Goal: Answer question/provide support: Share knowledge or assist other users

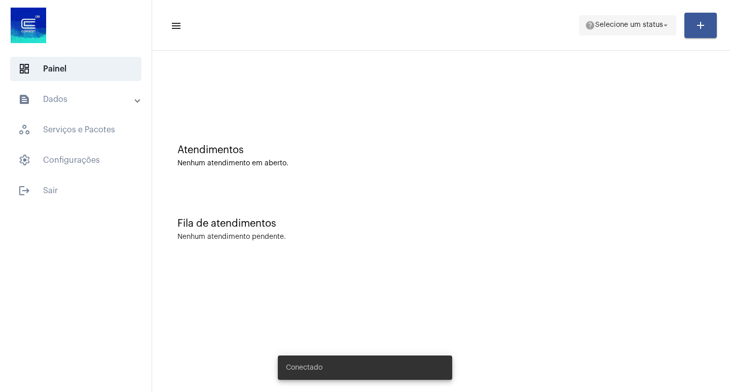
click at [579, 23] on button "help Selecione um status arrow_drop_down" at bounding box center [627, 25] width 97 height 20
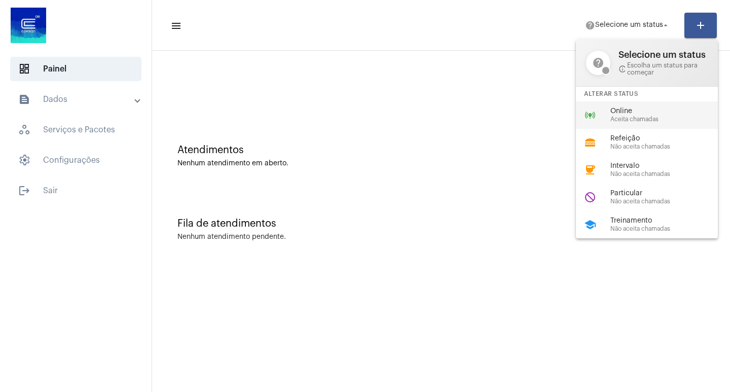
click at [608, 115] on div "online_prediction Online Aceita chamadas" at bounding box center [655, 114] width 158 height 27
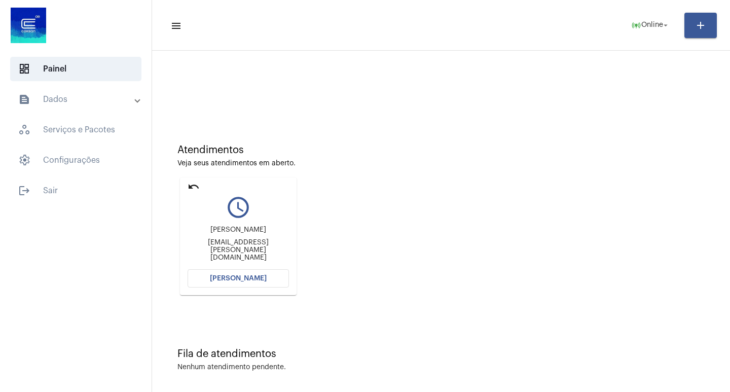
click at [258, 287] on mat-card "undo query_builder [PERSON_NAME] [PERSON_NAME][EMAIL_ADDRESS][DOMAIN_NAME] [PER…" at bounding box center [238, 236] width 117 height 118
click at [258, 281] on span "[PERSON_NAME]" at bounding box center [238, 278] width 57 height 7
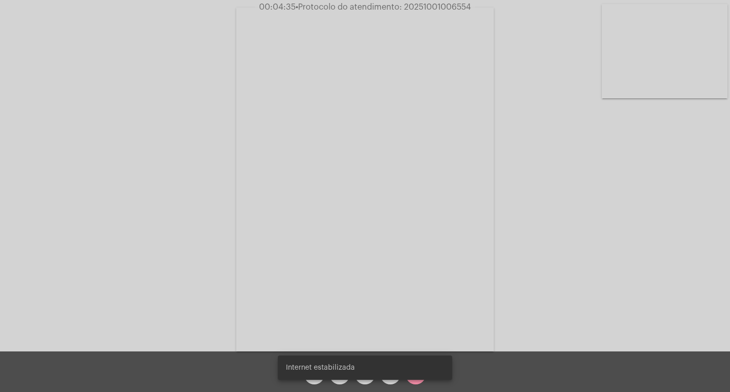
click at [419, 10] on span "• Protocolo do atendimento: 20251001006554" at bounding box center [383, 7] width 175 height 8
copy span "20251001006554"
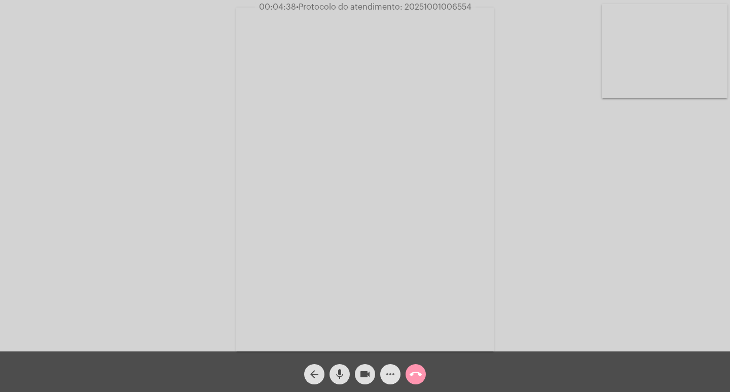
click at [389, 370] on mat-icon "more_horiz" at bounding box center [390, 374] width 12 height 12
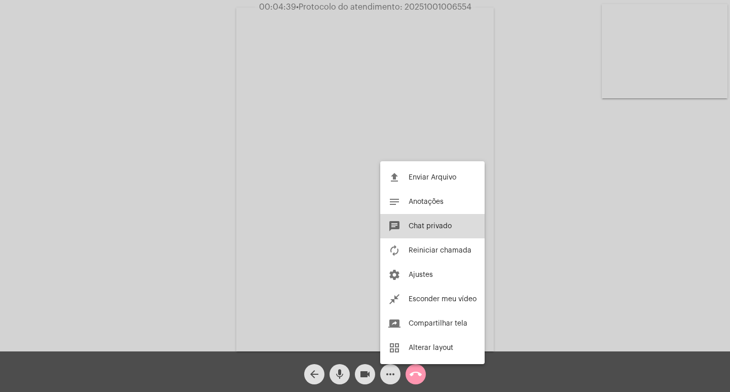
click at [418, 233] on button "chat Chat privado" at bounding box center [432, 226] width 104 height 24
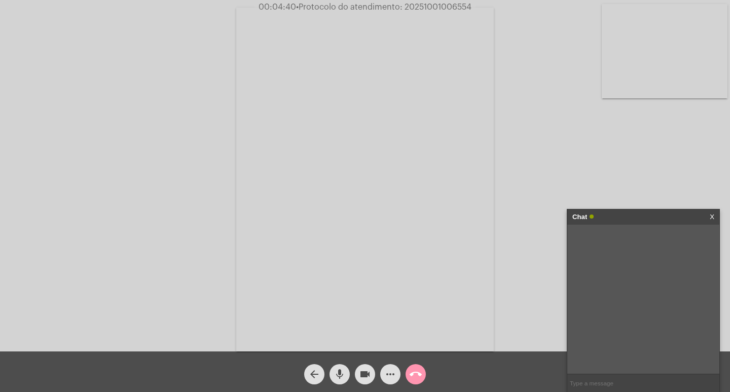
click at [588, 387] on input "text" at bounding box center [643, 383] width 152 height 18
paste input "20251001006554"
type input "20251001006554"
click at [647, 209] on div "Chat" at bounding box center [632, 216] width 121 height 15
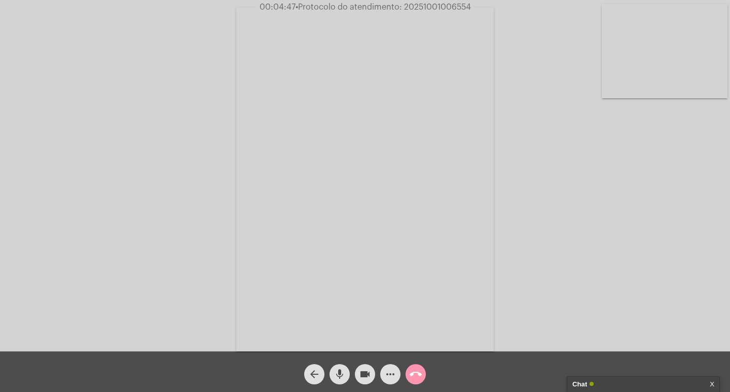
click at [365, 376] on mat-icon "videocam" at bounding box center [365, 374] width 12 height 12
click at [344, 375] on mat-icon "mic" at bounding box center [340, 374] width 12 height 12
click at [419, 378] on mat-icon "call_end" at bounding box center [416, 374] width 12 height 12
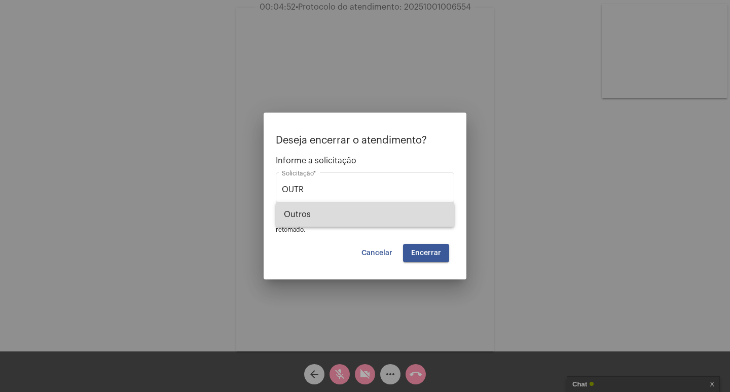
click at [394, 216] on span "Outros" at bounding box center [365, 214] width 162 height 24
type input "Outros"
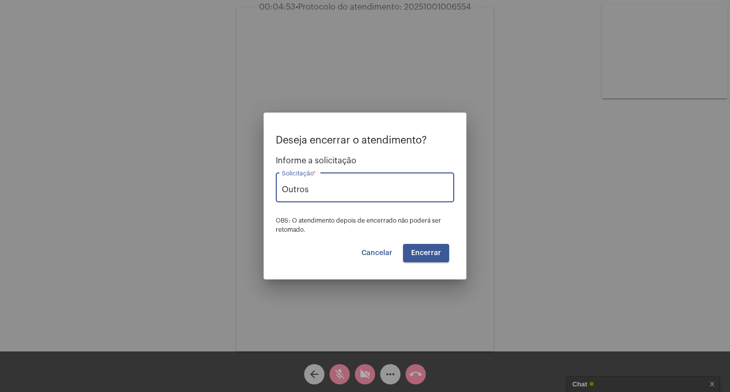
click at [435, 247] on button "Encerrar" at bounding box center [426, 253] width 46 height 18
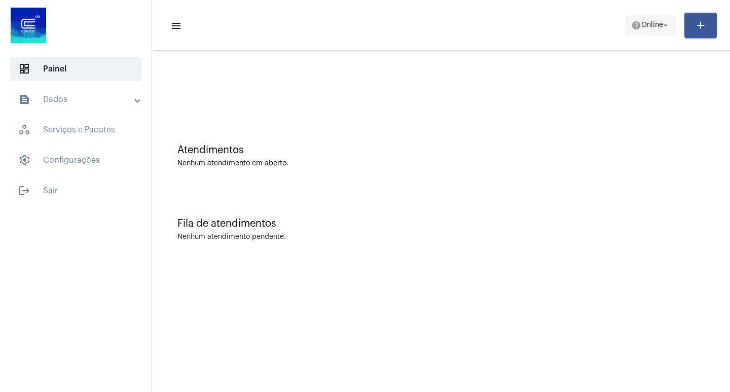
click at [666, 17] on span "help Online arrow_drop_down" at bounding box center [650, 25] width 39 height 18
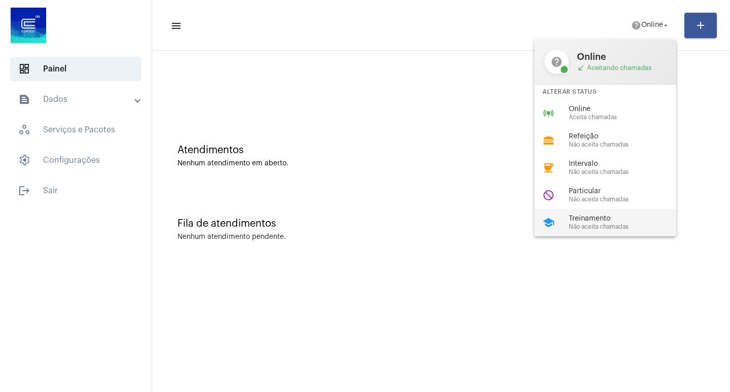
click at [623, 216] on span "Treinamento" at bounding box center [627, 219] width 116 height 8
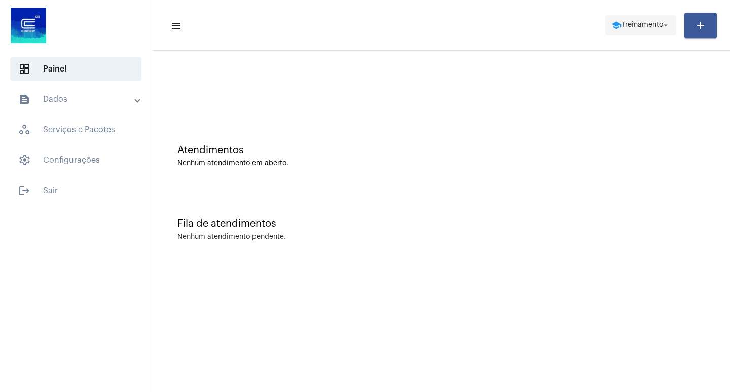
click at [633, 29] on span "school Treinamento arrow_drop_down" at bounding box center [640, 25] width 59 height 18
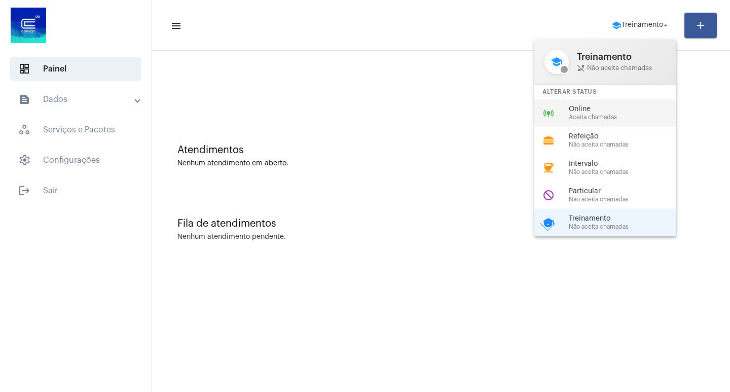
click at [622, 103] on div "online_prediction Online Aceita chamadas" at bounding box center [613, 112] width 158 height 27
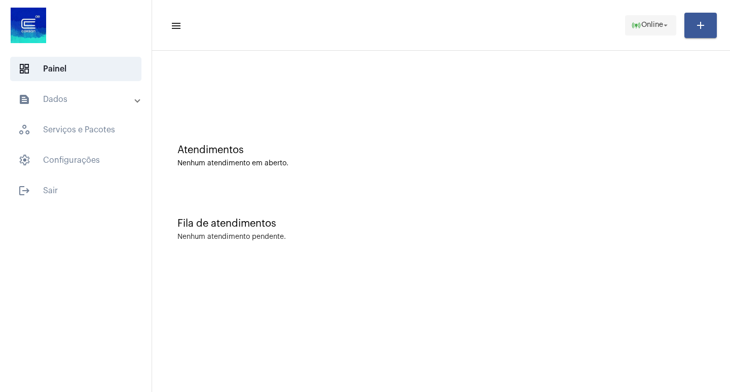
drag, startPoint x: 627, startPoint y: 22, endPoint x: 633, endPoint y: 23, distance: 6.3
click at [633, 23] on mat-icon "online_prediction" at bounding box center [636, 25] width 10 height 10
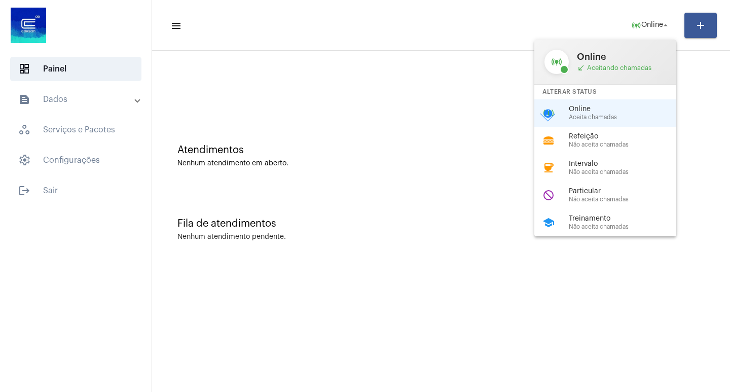
click at [617, 239] on div at bounding box center [365, 196] width 730 height 392
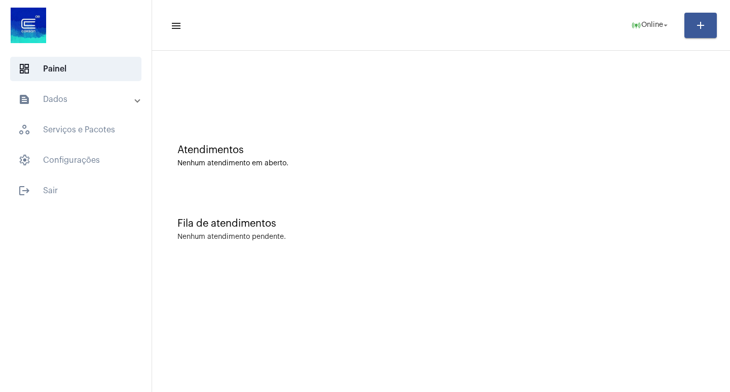
click at [608, 225] on div "Fila de atendimentos" at bounding box center [440, 223] width 527 height 11
click at [661, 32] on span "online_prediction Online arrow_drop_down" at bounding box center [650, 25] width 39 height 18
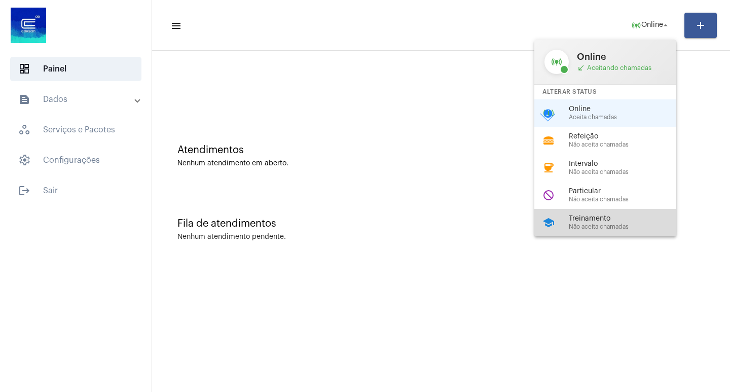
click at [610, 233] on div "school Treinamento Não aceita chamadas" at bounding box center [613, 222] width 158 height 27
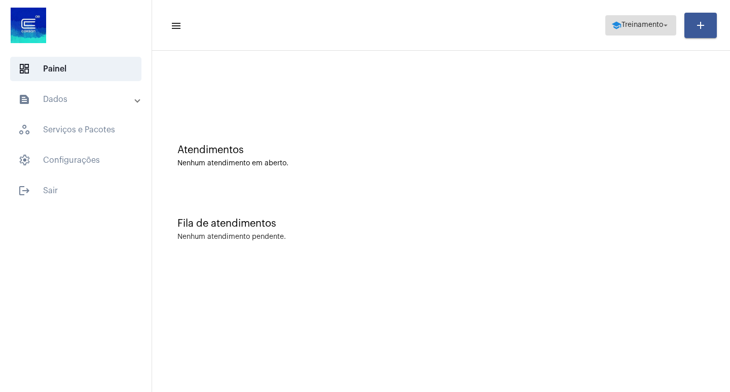
click at [635, 22] on span "Treinamento" at bounding box center [643, 25] width 42 height 7
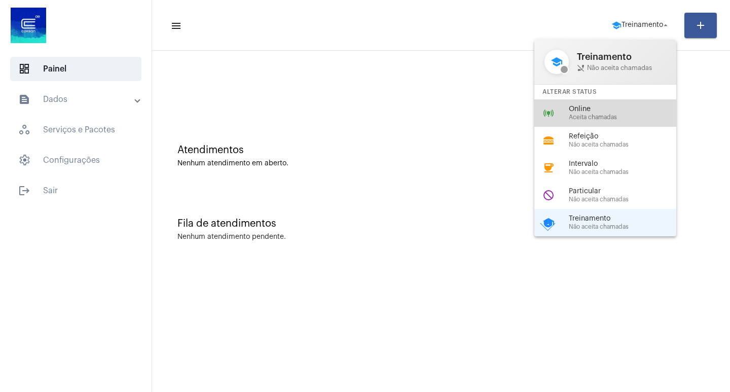
click at [564, 119] on div "online_prediction Online Aceita chamadas" at bounding box center [613, 112] width 158 height 27
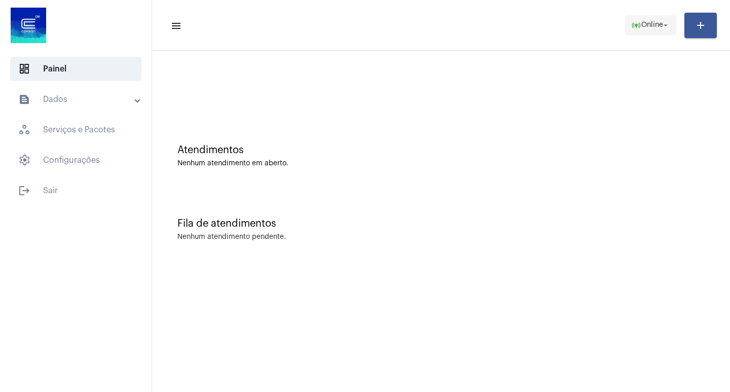
click at [655, 19] on span "online_prediction Online arrow_drop_down" at bounding box center [650, 25] width 39 height 18
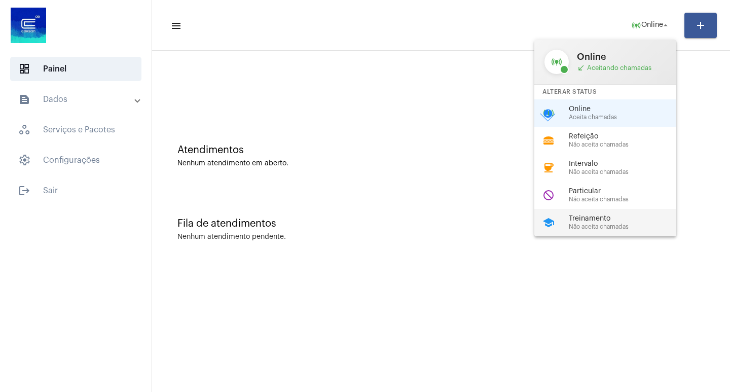
click at [622, 215] on span "Treinamento" at bounding box center [627, 219] width 116 height 8
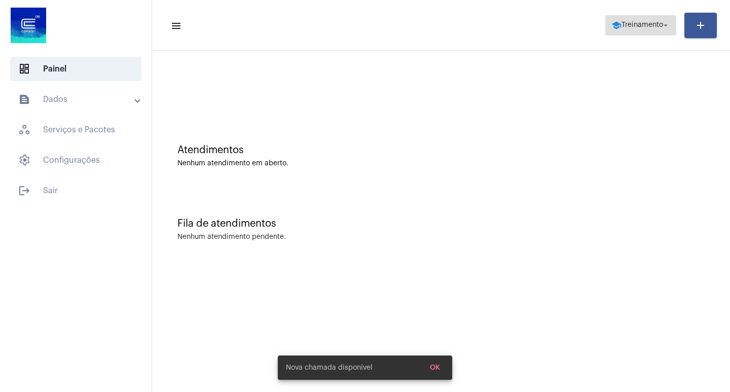
click at [658, 22] on span "Treinamento" at bounding box center [643, 25] width 42 height 7
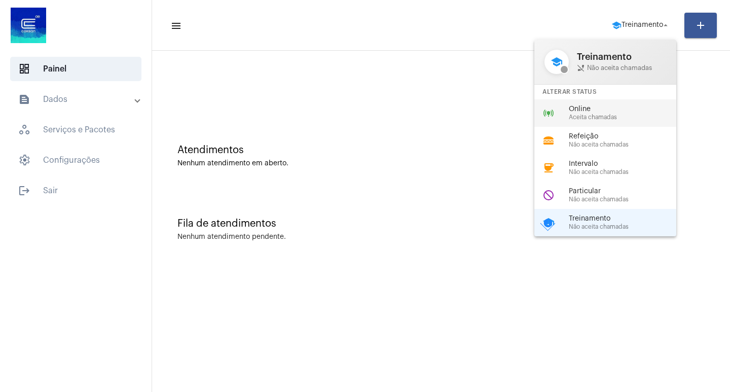
click at [571, 107] on span "Online" at bounding box center [627, 109] width 116 height 8
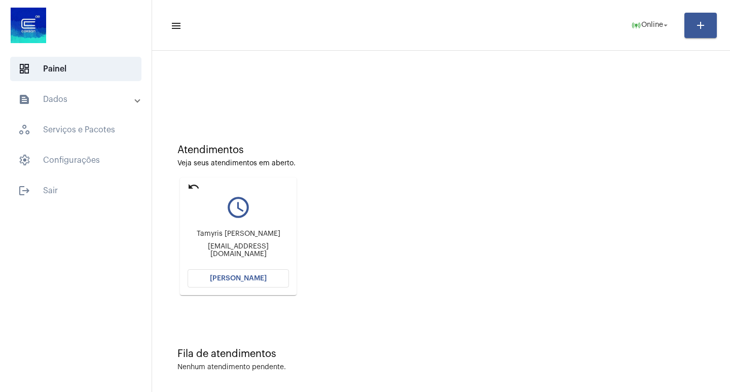
click at [236, 278] on span "[PERSON_NAME]" at bounding box center [238, 278] width 57 height 7
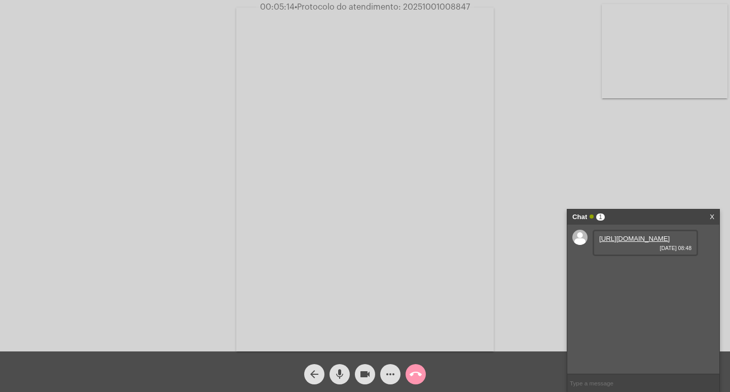
click at [645, 242] on link "[URL][DOMAIN_NAME]" at bounding box center [634, 239] width 70 height 8
click at [635, 271] on link "[URL][DOMAIN_NAME]" at bounding box center [634, 268] width 70 height 8
click at [649, 300] on link "[URL][DOMAIN_NAME]" at bounding box center [634, 297] width 70 height 8
click at [427, 10] on span "• Protocolo do atendimento: 20251001008847" at bounding box center [382, 7] width 175 height 8
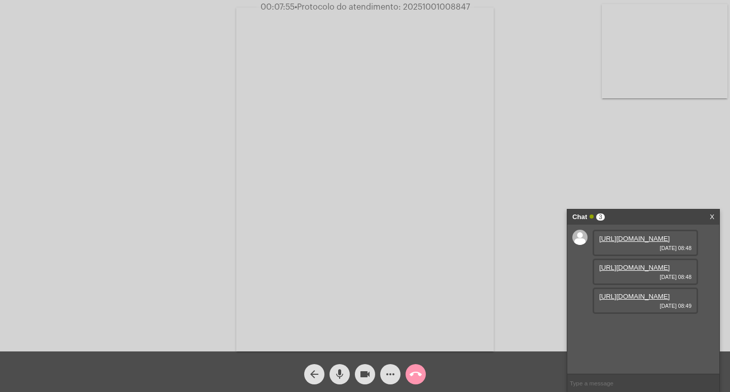
click at [427, 10] on span "• Protocolo do atendimento: 20251001008847" at bounding box center [382, 7] width 175 height 8
copy span "20251001008847"
click at [604, 385] on input "text" at bounding box center [643, 383] width 152 height 18
paste input "20251001008847"
type input "20251001008847"
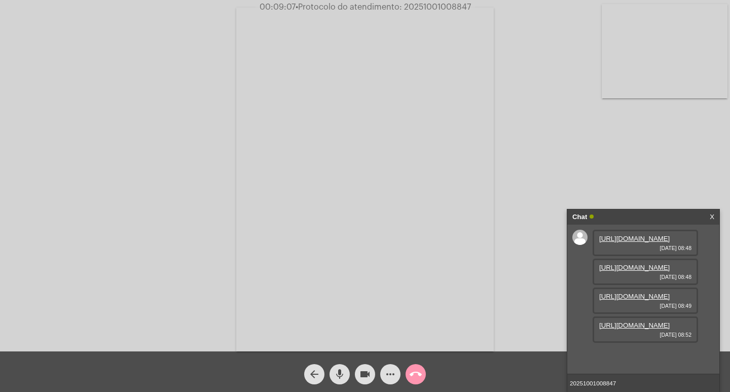
scroll to position [60, 0]
click at [636, 329] on link "[URL][DOMAIN_NAME]" at bounding box center [634, 325] width 70 height 8
click at [648, 350] on link "[URL][DOMAIN_NAME]" at bounding box center [634, 354] width 70 height 8
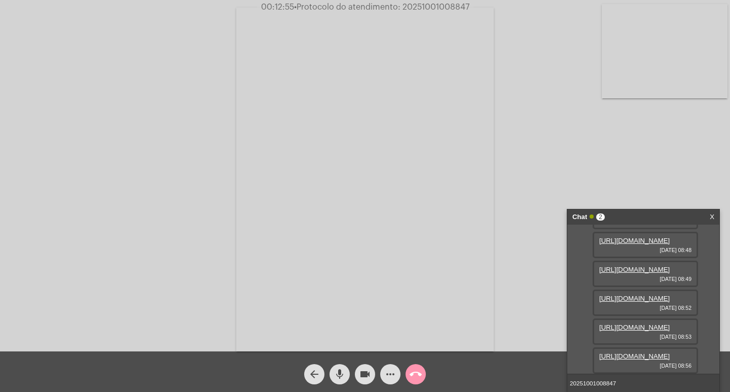
click at [637, 352] on link "[URL][DOMAIN_NAME]" at bounding box center [634, 356] width 70 height 8
click at [445, 6] on span "• Protocolo do atendimento: 20251001008847" at bounding box center [381, 7] width 175 height 8
copy span "20251001008847"
click at [391, 373] on mat-icon "more_horiz" at bounding box center [390, 374] width 12 height 12
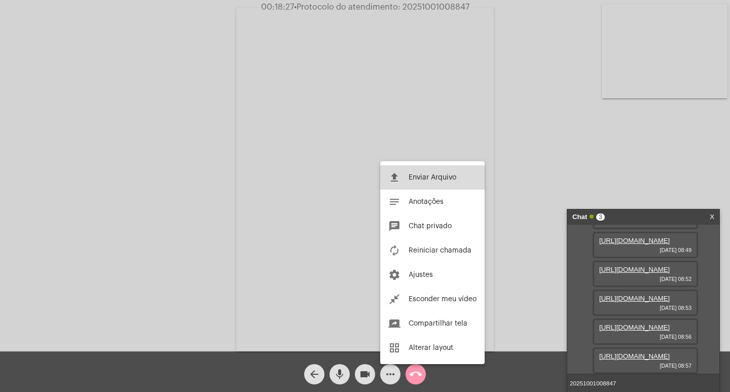
click at [409, 171] on button "file_upload Enviar Arquivo" at bounding box center [432, 177] width 104 height 24
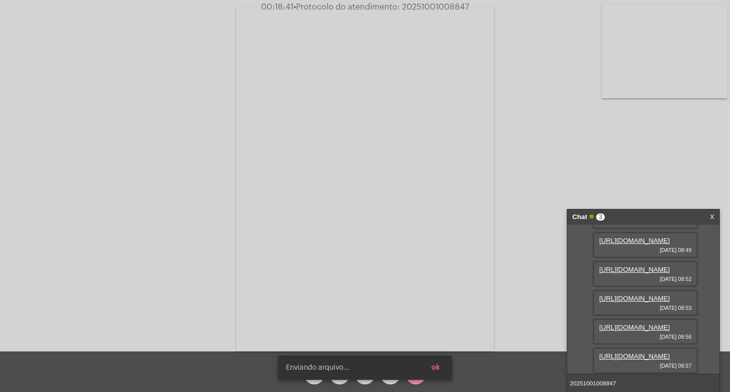
scroll to position [267, 0]
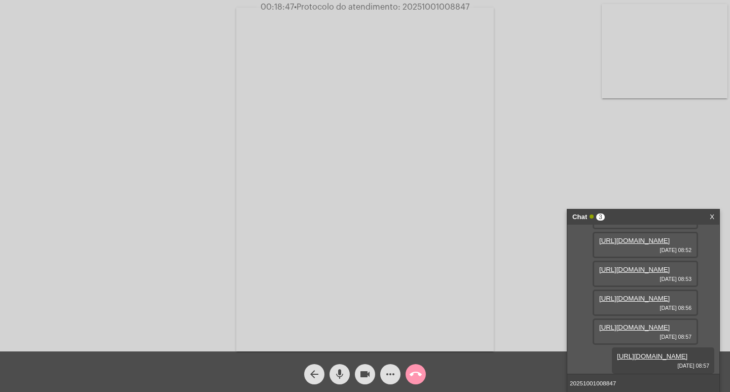
click at [430, 8] on span "• Protocolo do atendimento: 20251001008847" at bounding box center [381, 7] width 175 height 8
click at [624, 377] on input "20251001008847" at bounding box center [643, 383] width 152 height 18
click at [638, 378] on input "20251001008847" at bounding box center [643, 383] width 152 height 18
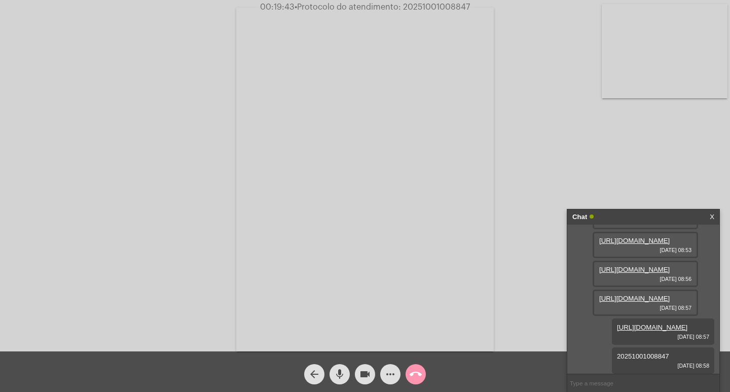
click at [671, 213] on div "Chat" at bounding box center [632, 216] width 121 height 15
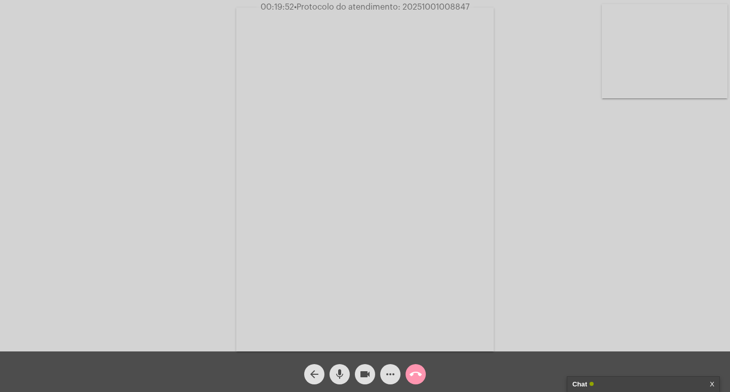
click at [664, 376] on div "Chat X" at bounding box center [643, 384] width 153 height 16
click at [362, 370] on mat-icon "videocam" at bounding box center [365, 374] width 12 height 12
click at [331, 374] on button "mic" at bounding box center [340, 374] width 20 height 20
click at [415, 376] on mat-icon "call_end" at bounding box center [416, 374] width 12 height 12
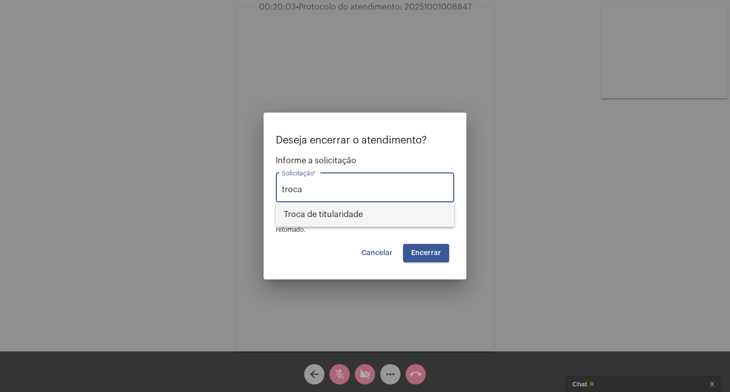
click at [335, 213] on span "Troca de titularidade" at bounding box center [365, 214] width 162 height 24
type input "Troca de titularidade"
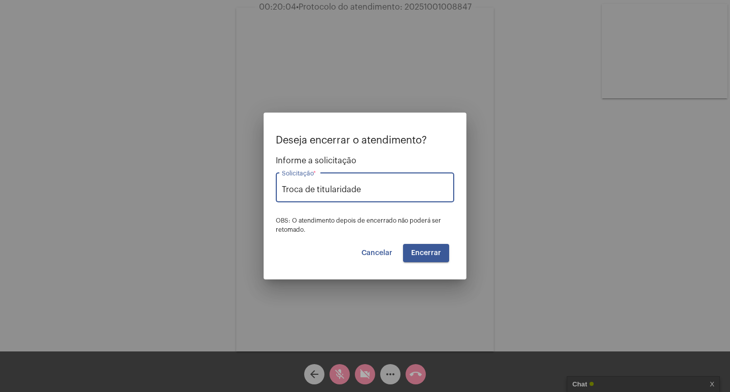
click at [421, 253] on span "Encerrar" at bounding box center [426, 252] width 30 height 7
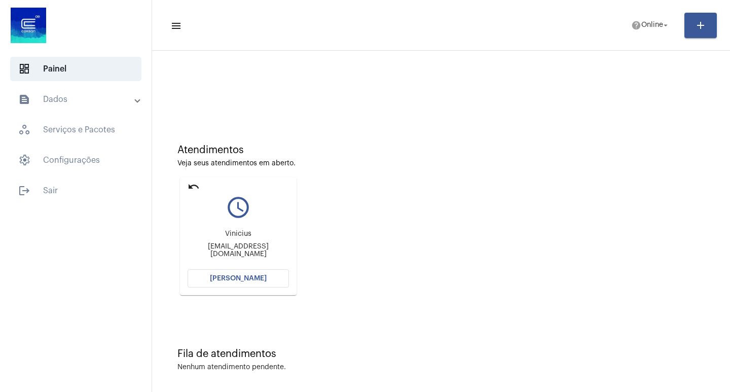
click at [245, 271] on button "[PERSON_NAME]" at bounding box center [238, 278] width 101 height 18
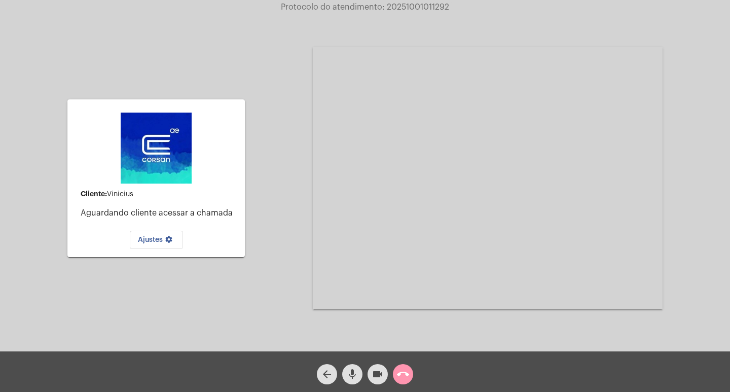
click at [410, 364] on div "call_end" at bounding box center [402, 371] width 25 height 25
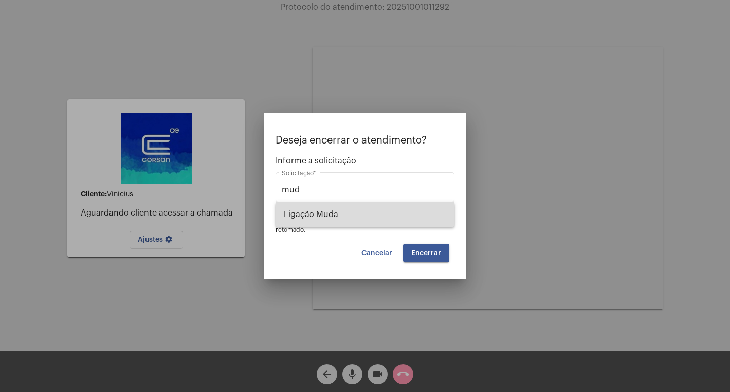
click at [341, 211] on span "Ligação Muda" at bounding box center [365, 214] width 162 height 24
type input "Ligação Muda"
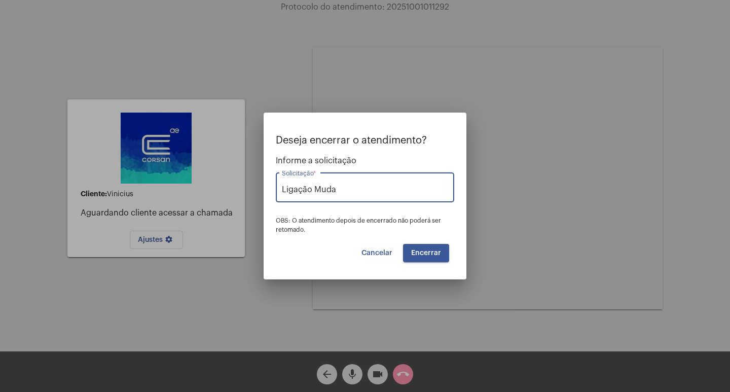
click at [428, 249] on span "Encerrar" at bounding box center [426, 252] width 30 height 7
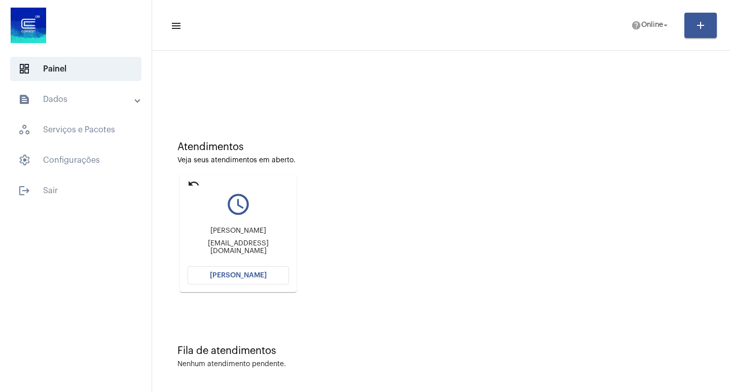
scroll to position [5, 0]
click at [276, 273] on button "[PERSON_NAME]" at bounding box center [238, 274] width 101 height 18
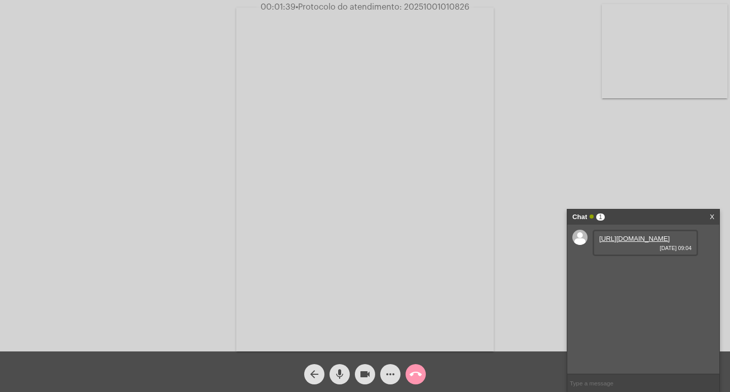
click at [626, 242] on link "[URL][DOMAIN_NAME]" at bounding box center [634, 239] width 70 height 8
click at [368, 373] on mat-icon "videocam" at bounding box center [365, 374] width 12 height 12
click at [336, 373] on mat-icon "mic" at bounding box center [340, 374] width 12 height 12
click at [365, 369] on mat-icon "videocam_off" at bounding box center [365, 374] width 12 height 12
click at [344, 368] on mat-icon "mic_off" at bounding box center [340, 374] width 12 height 12
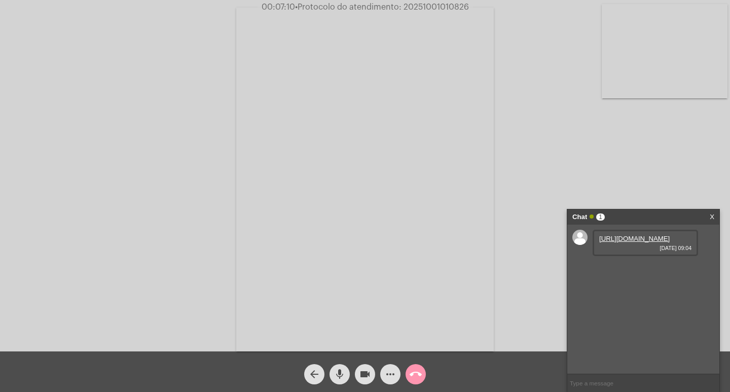
click at [423, 2] on div "Acessando Câmera e Microfone..." at bounding box center [365, 175] width 730 height 351
click at [433, 5] on span "• Protocolo do atendimento: 20251001010826" at bounding box center [381, 7] width 174 height 8
click at [433, 5] on span "• Protocolo do atendimento: 20251001010826" at bounding box center [382, 7] width 174 height 8
copy span "20251001010826"
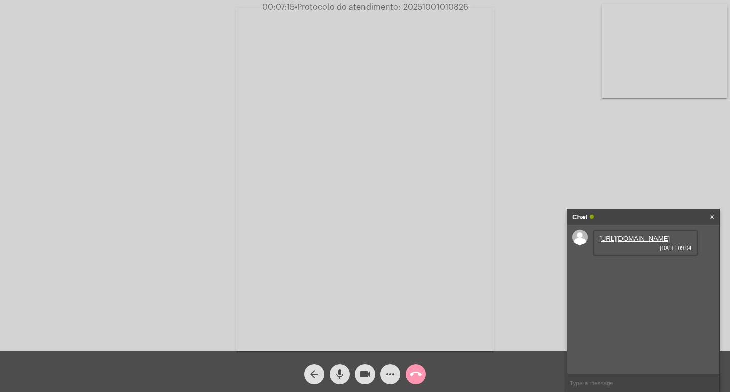
click at [604, 380] on input "text" at bounding box center [643, 383] width 152 height 18
paste input "20251001010826"
type input "20251001010826"
click at [615, 242] on link "[URL][DOMAIN_NAME]" at bounding box center [634, 239] width 70 height 8
click at [634, 312] on div "[URL][DOMAIN_NAME] [DATE] 09:04" at bounding box center [643, 299] width 152 height 149
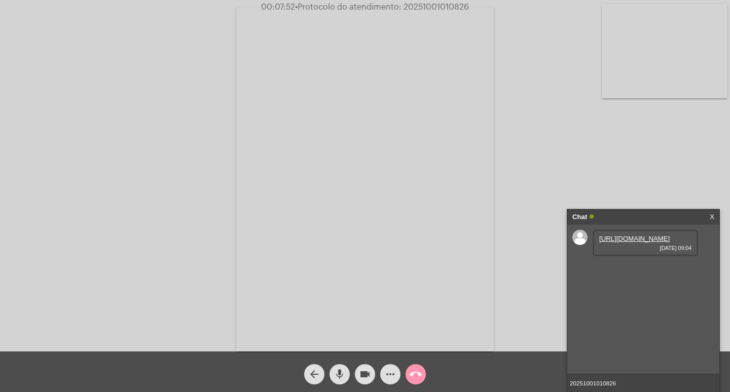
click at [647, 381] on input "20251001010826" at bounding box center [643, 383] width 152 height 18
click at [657, 223] on div "Chat" at bounding box center [632, 216] width 121 height 15
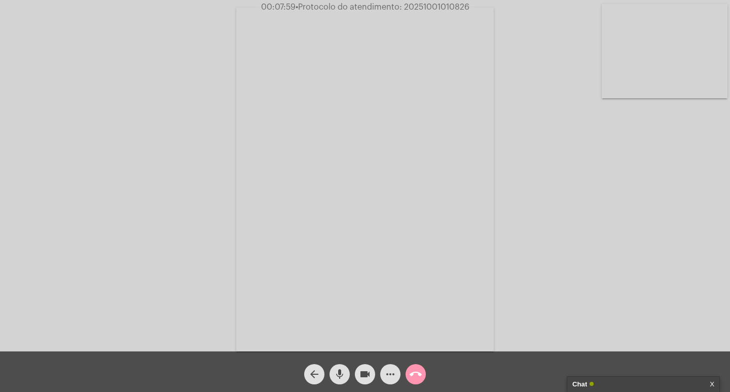
click at [366, 379] on mat-icon "videocam" at bounding box center [365, 374] width 12 height 12
click at [338, 372] on mat-icon "mic" at bounding box center [340, 374] width 12 height 12
click at [412, 374] on mat-icon "call_end" at bounding box center [416, 374] width 12 height 12
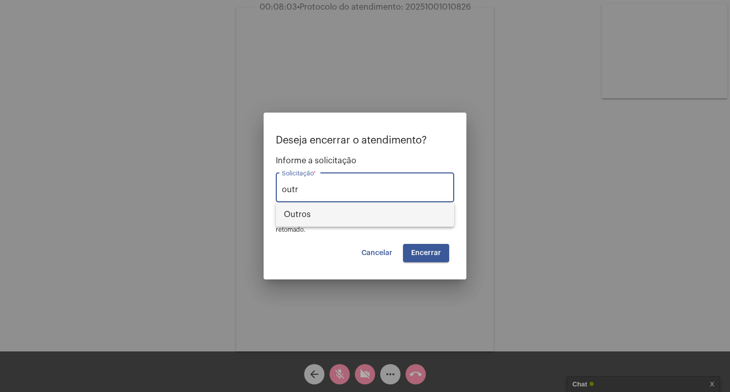
click at [399, 215] on span "Outros" at bounding box center [365, 214] width 162 height 24
type input "Outros"
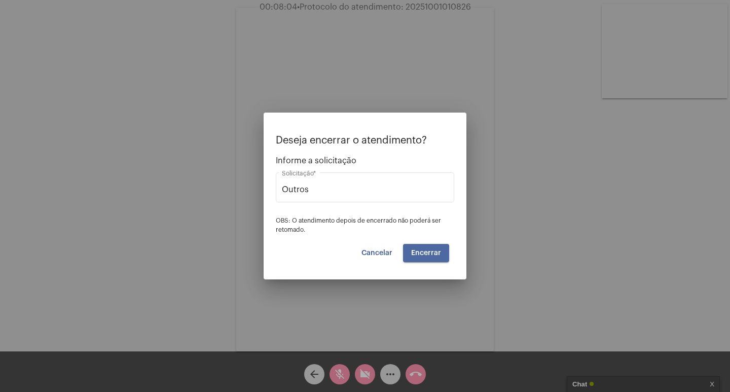
click at [409, 255] on button "Encerrar" at bounding box center [426, 253] width 46 height 18
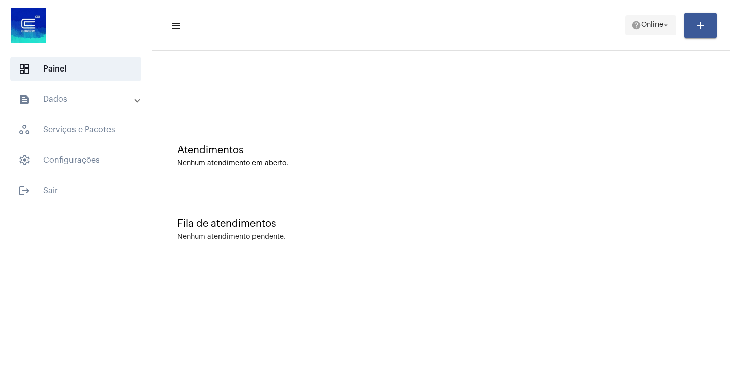
click at [645, 33] on span "help Online arrow_drop_down" at bounding box center [650, 25] width 39 height 18
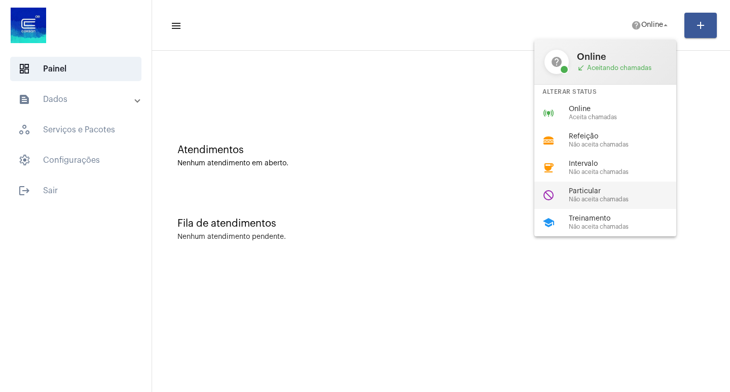
click at [595, 185] on div "do_not_disturb Particular Não aceita chamadas" at bounding box center [613, 194] width 158 height 27
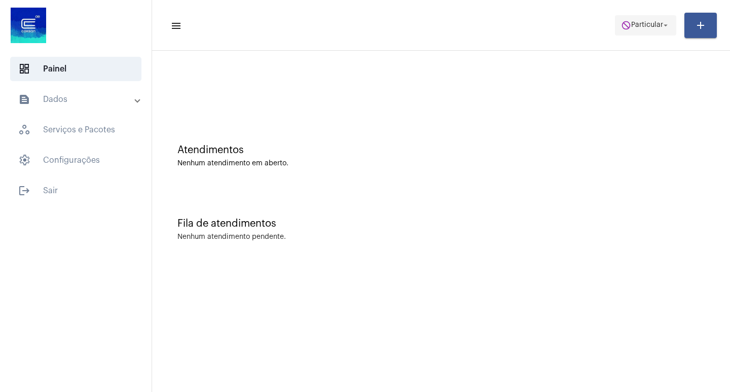
click at [635, 18] on span "do_not_disturb Particular arrow_drop_down" at bounding box center [645, 25] width 49 height 18
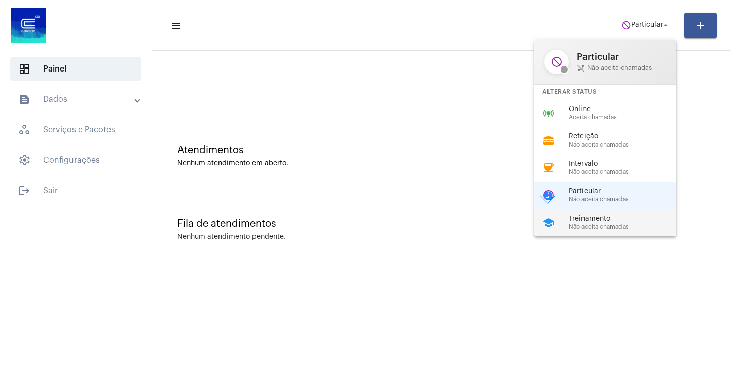
click at [607, 234] on div "school Treinamento Não aceita chamadas" at bounding box center [613, 222] width 158 height 27
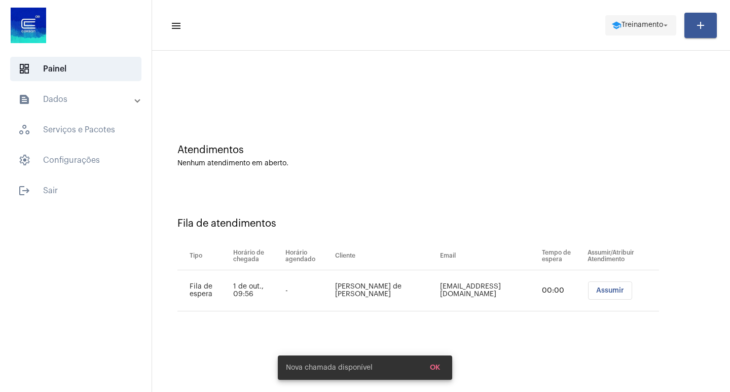
click at [638, 23] on span "Treinamento" at bounding box center [643, 25] width 42 height 7
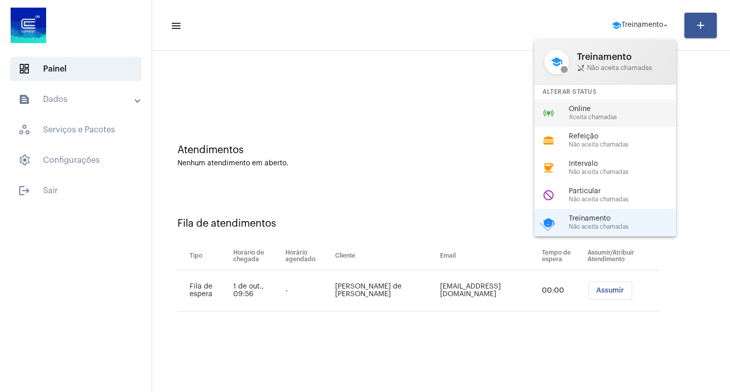
click at [609, 108] on span "Online" at bounding box center [627, 109] width 116 height 8
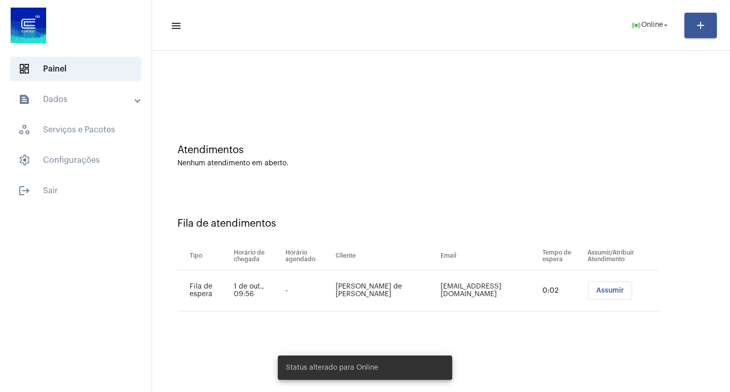
click at [596, 288] on span "Assumir" at bounding box center [610, 290] width 28 height 7
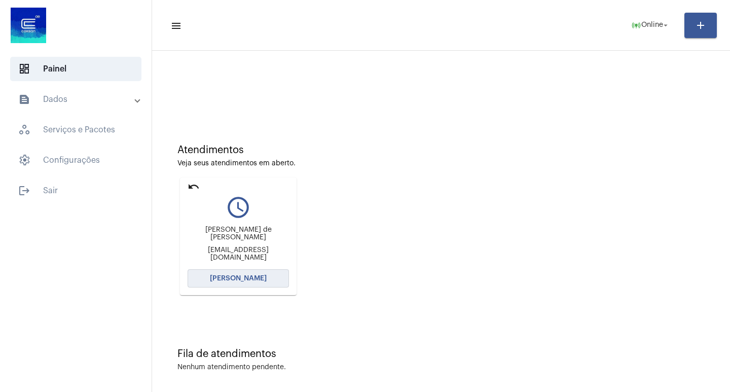
click at [258, 279] on span "[PERSON_NAME]" at bounding box center [238, 278] width 57 height 7
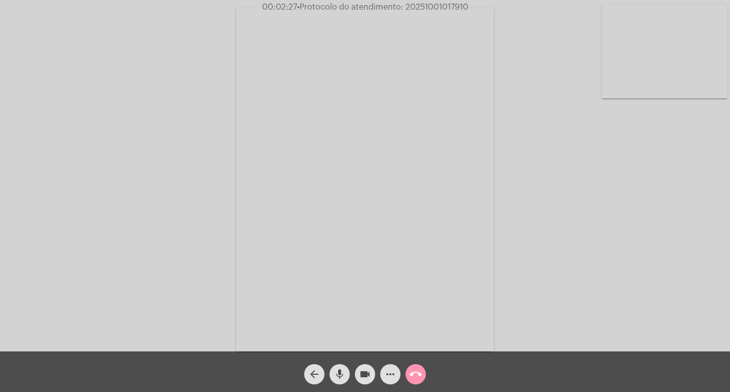
click at [427, 8] on span "• Protocolo do atendimento: 20251001017910" at bounding box center [382, 7] width 171 height 8
copy span "20251001017910"
click at [391, 364] on div "more_horiz" at bounding box center [390, 371] width 25 height 25
click at [384, 377] on button "more_horiz" at bounding box center [390, 374] width 20 height 20
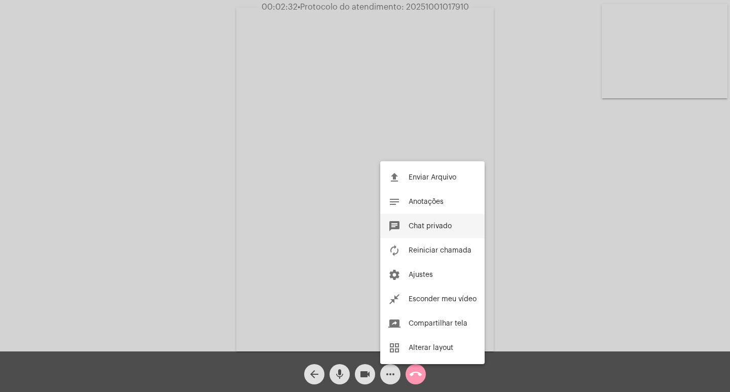
click at [442, 220] on button "chat Chat privado" at bounding box center [432, 226] width 104 height 24
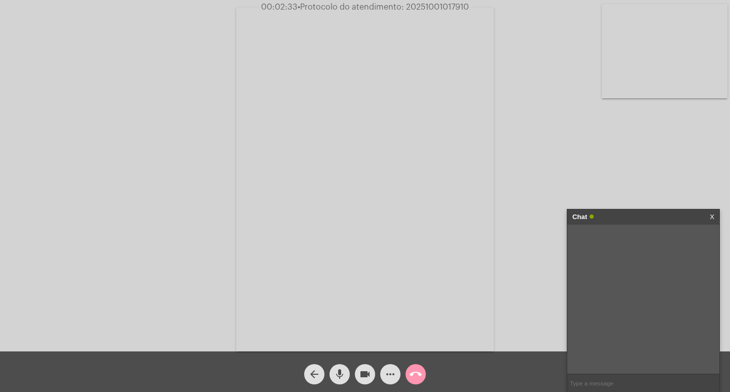
click at [608, 378] on input "text" at bounding box center [643, 383] width 152 height 18
paste input "20251001017910"
type input "20251001017910"
click at [624, 219] on div "Chat" at bounding box center [632, 216] width 121 height 15
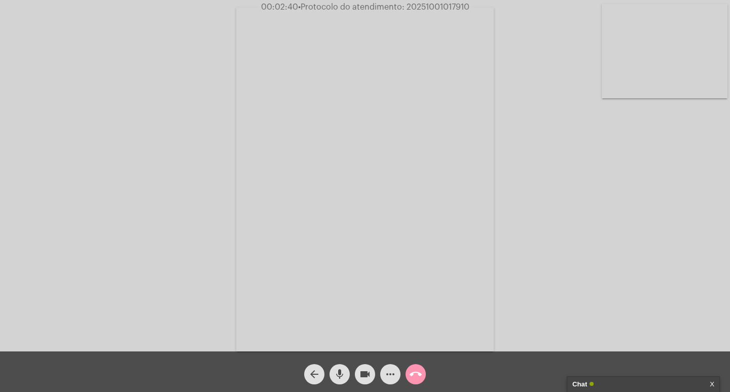
click at [362, 368] on mat-icon "videocam" at bounding box center [365, 374] width 12 height 12
click at [336, 372] on mat-icon "mic" at bounding box center [340, 374] width 12 height 12
click at [410, 371] on mat-icon "call_end" at bounding box center [416, 374] width 12 height 12
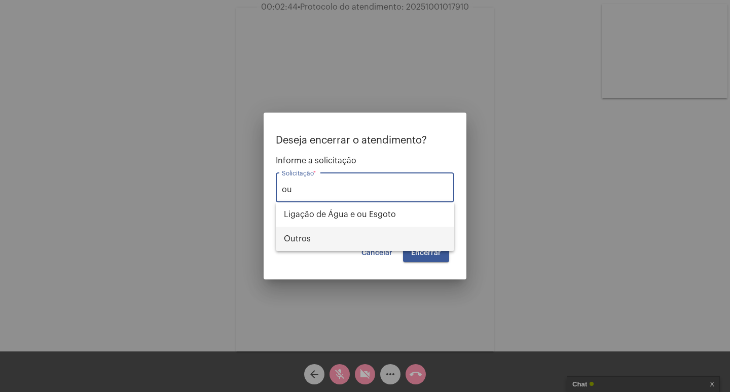
click at [411, 237] on span "Outros" at bounding box center [365, 239] width 162 height 24
type input "Outros"
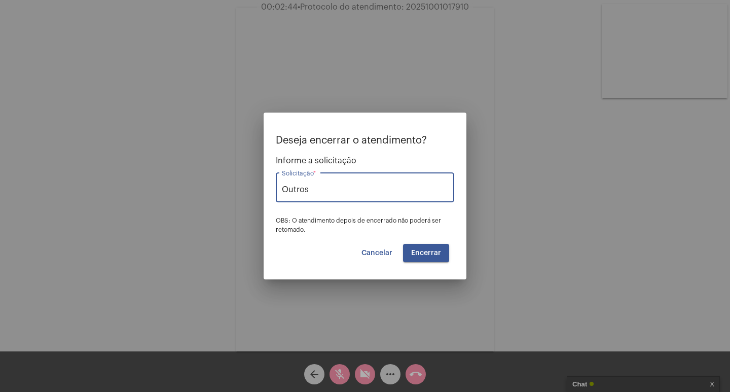
click at [430, 246] on button "Encerrar" at bounding box center [426, 253] width 46 height 18
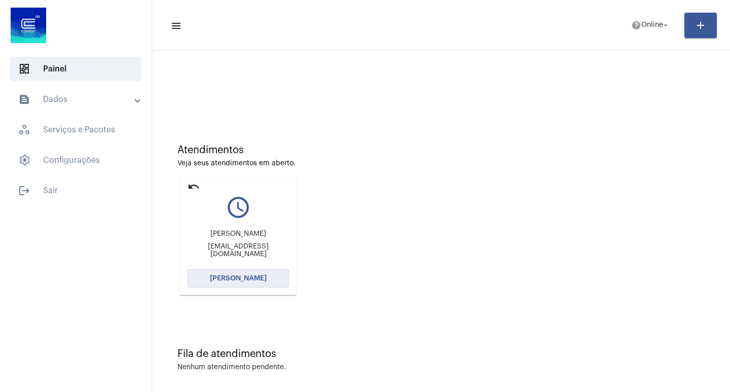
click at [246, 285] on button "[PERSON_NAME]" at bounding box center [238, 278] width 101 height 18
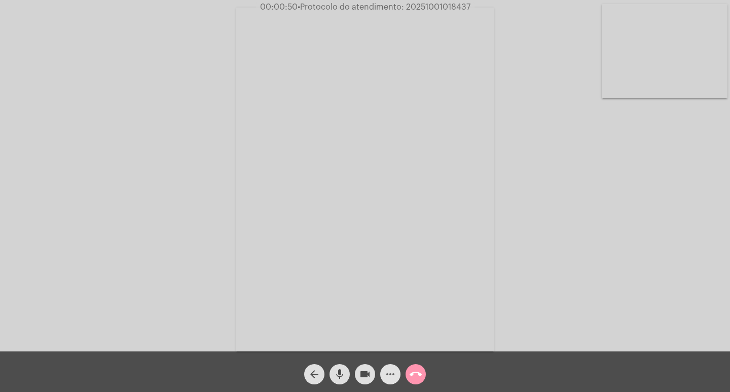
click at [387, 377] on mat-icon "more_horiz" at bounding box center [390, 374] width 12 height 12
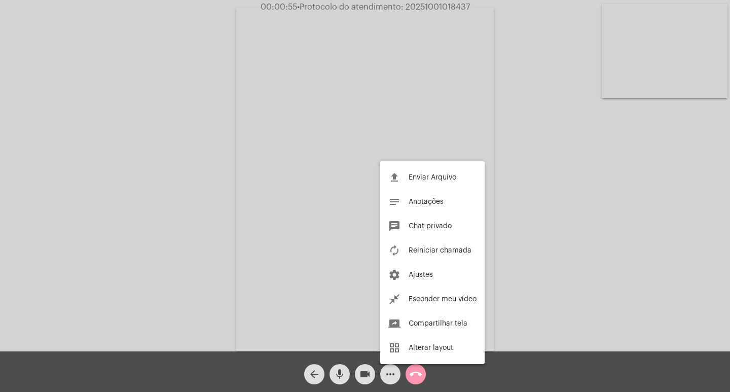
click at [349, 239] on div at bounding box center [365, 196] width 730 height 392
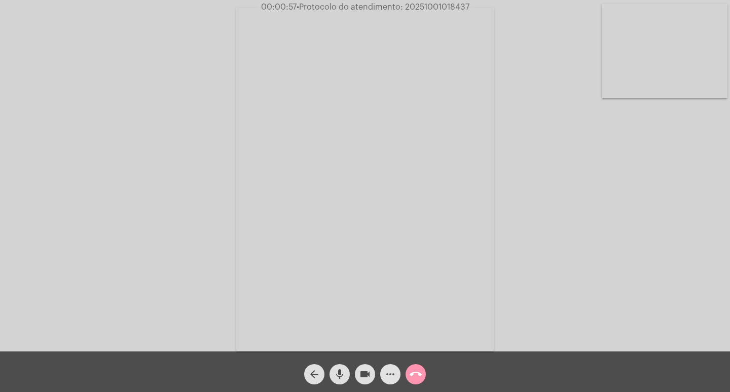
click at [392, 370] on mat-icon "more_horiz" at bounding box center [390, 374] width 12 height 12
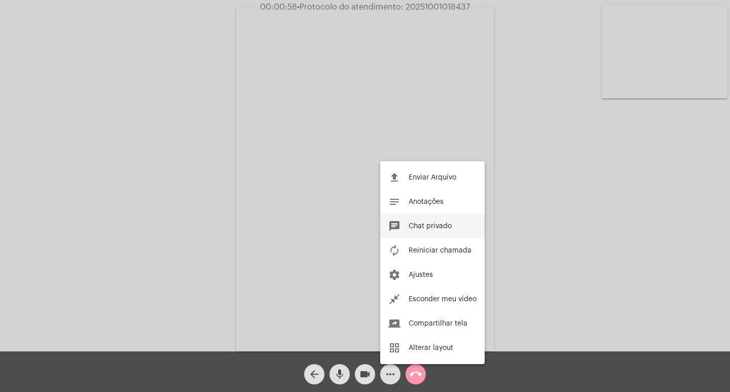
click at [402, 221] on button "chat Chat privado" at bounding box center [432, 226] width 104 height 24
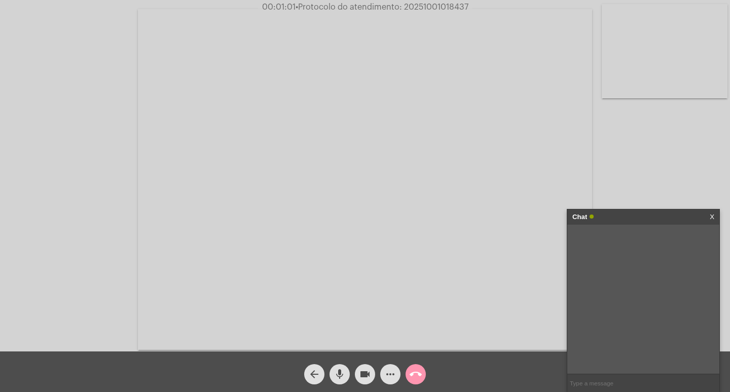
click at [572, 387] on input "text" at bounding box center [643, 383] width 152 height 18
type input ".."
click at [621, 207] on div "Acessando Câmera e Microfone..." at bounding box center [365, 178] width 728 height 351
click at [621, 213] on div "Chat" at bounding box center [632, 216] width 121 height 15
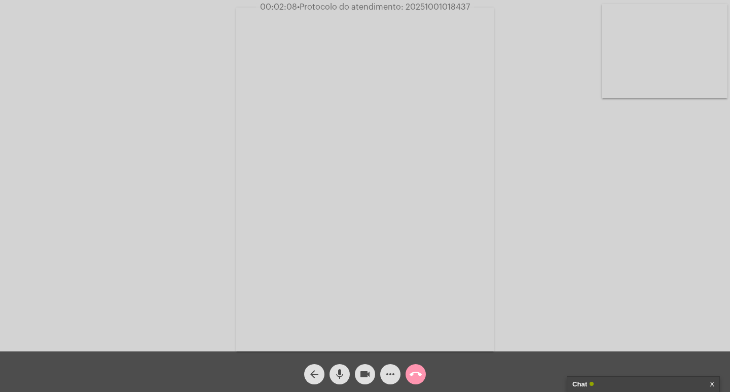
click at [622, 388] on div "Chat" at bounding box center [632, 384] width 121 height 15
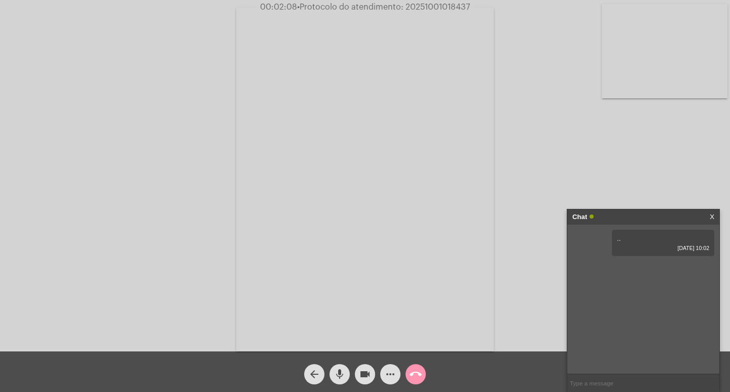
click at [619, 383] on input "text" at bounding box center [643, 383] width 152 height 18
type input "oi"
click at [615, 215] on div "Chat" at bounding box center [632, 216] width 121 height 15
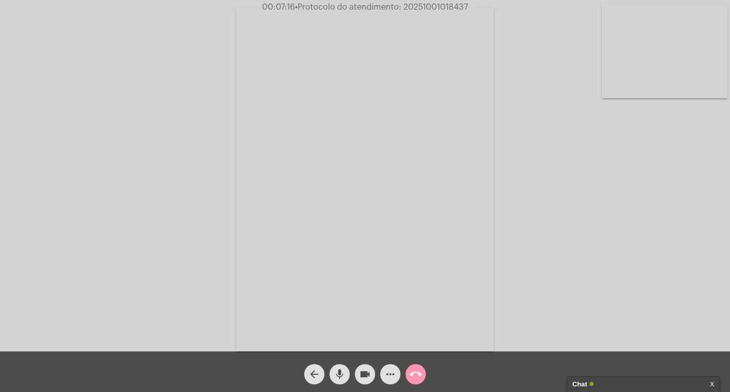
click at [447, 8] on span "• Protocolo do atendimento: 20251001018437" at bounding box center [381, 7] width 173 height 8
copy span "20251001018437"
click at [610, 384] on div "Chat" at bounding box center [632, 384] width 121 height 15
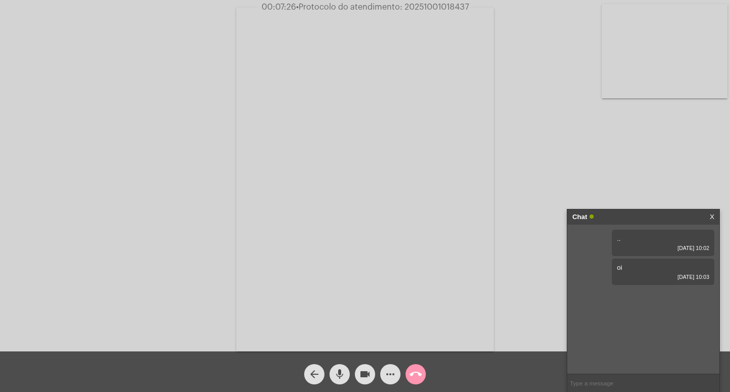
click at [608, 384] on input "text" at bounding box center [643, 383] width 152 height 18
paste input "20251001018437"
type input "20251001018437"
click at [648, 220] on div "Chat" at bounding box center [632, 216] width 121 height 15
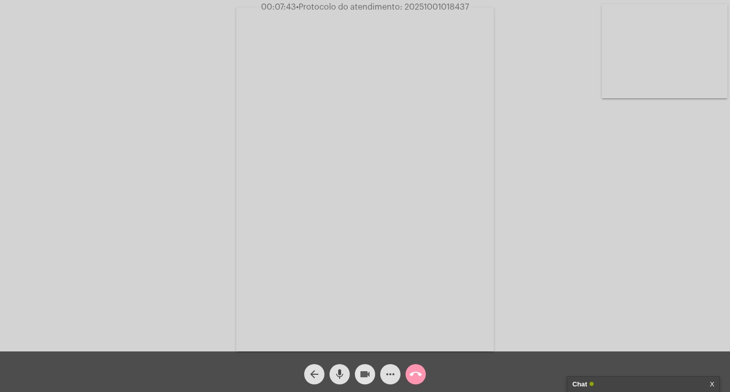
click at [367, 367] on span "videocam" at bounding box center [365, 374] width 12 height 20
click at [339, 369] on mat-icon "mic" at bounding box center [340, 374] width 12 height 12
click at [420, 367] on span "call_end" at bounding box center [416, 374] width 12 height 20
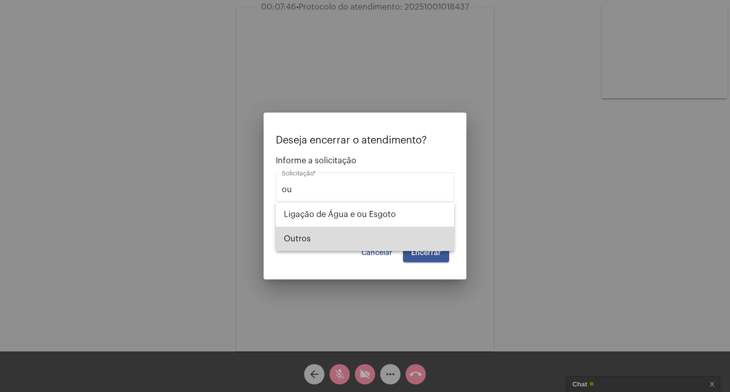
click at [345, 239] on span "Outros" at bounding box center [365, 239] width 162 height 24
type input "Outros"
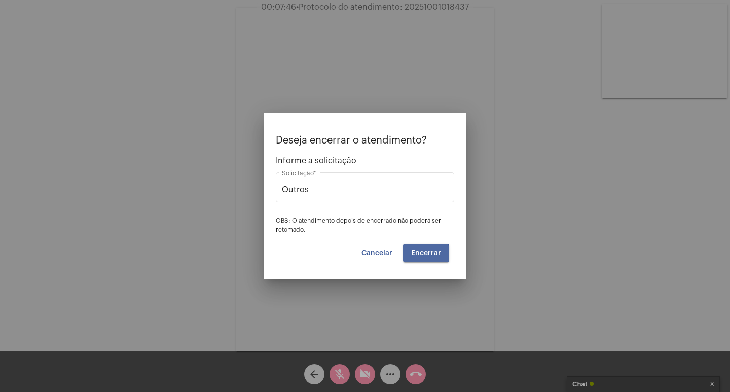
click at [408, 256] on button "Encerrar" at bounding box center [426, 253] width 46 height 18
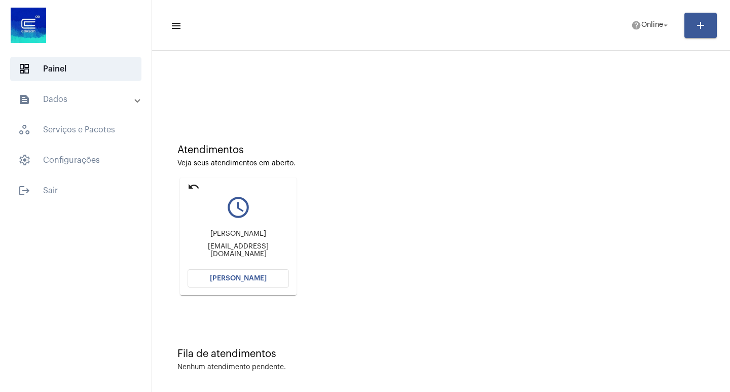
click at [193, 186] on mat-icon "undo" at bounding box center [194, 186] width 12 height 12
click at [649, 26] on span "Online" at bounding box center [652, 25] width 22 height 7
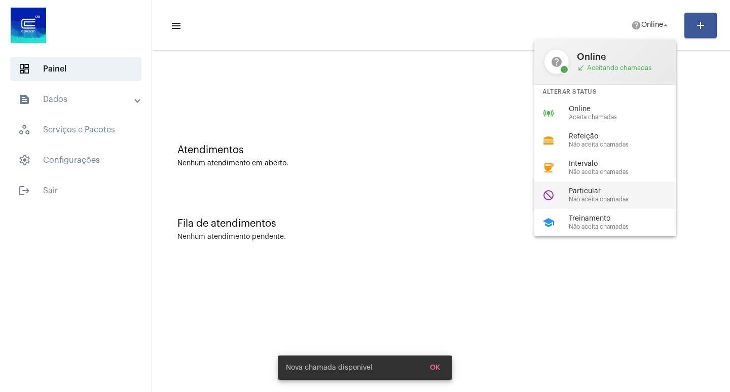
click at [607, 188] on span "Particular" at bounding box center [627, 192] width 116 height 8
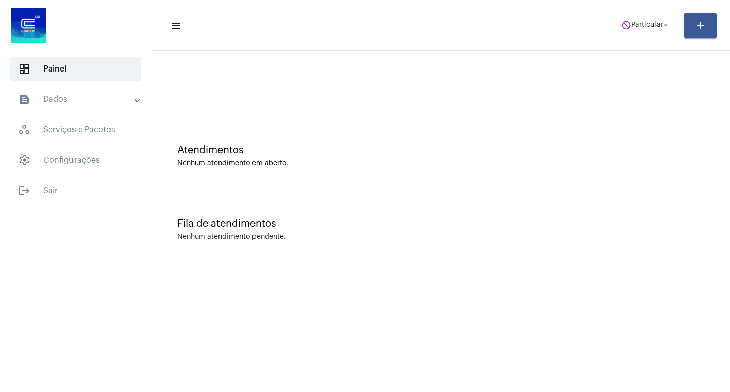
click at [653, 35] on mat-toolbar-row "menu do_not_disturb Particular arrow_drop_down add" at bounding box center [441, 25] width 578 height 32
click at [646, 22] on span "Particular" at bounding box center [647, 25] width 32 height 7
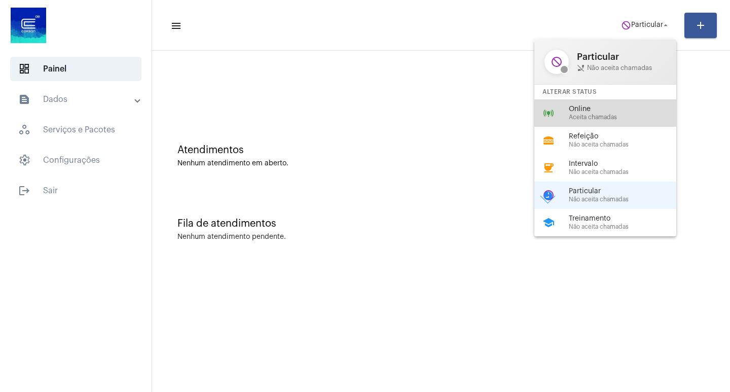
click at [626, 105] on span "Online" at bounding box center [627, 109] width 116 height 8
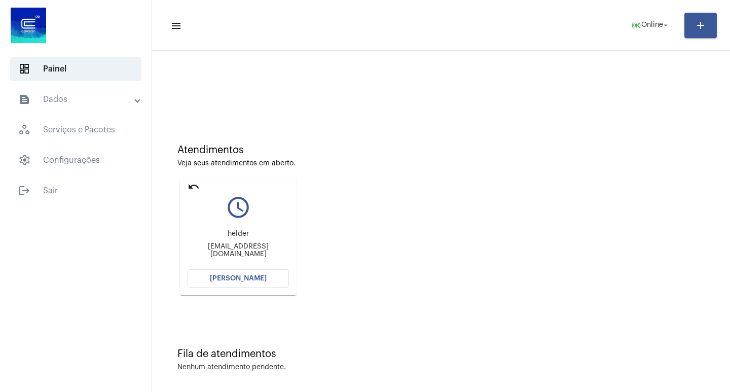
click at [267, 270] on button "[PERSON_NAME]" at bounding box center [238, 278] width 101 height 18
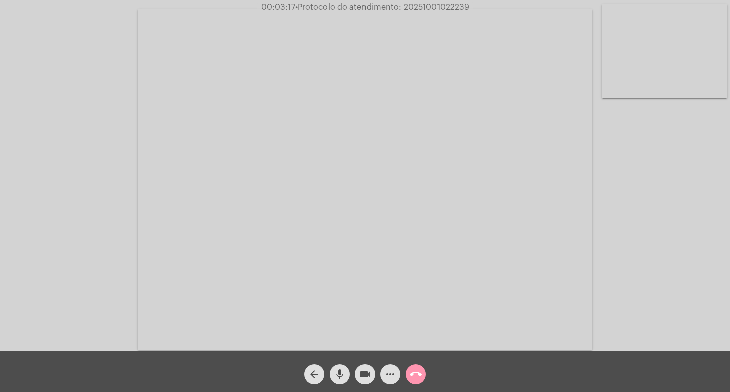
click at [396, 374] on button "more_horiz" at bounding box center [390, 374] width 20 height 20
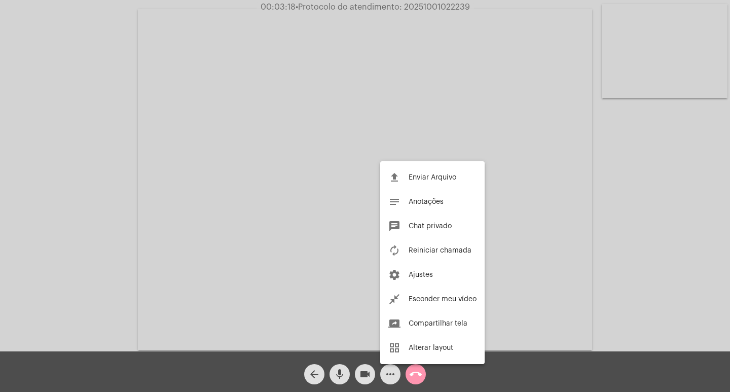
click at [396, 374] on div at bounding box center [365, 196] width 730 height 392
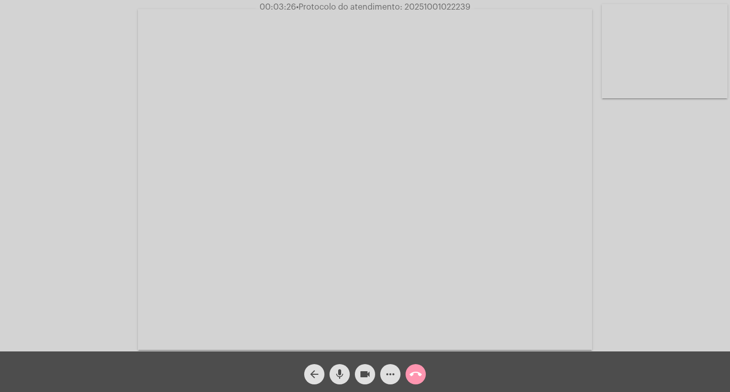
click at [630, 59] on video at bounding box center [665, 51] width 126 height 94
click at [57, 170] on video at bounding box center [113, 178] width 126 height 94
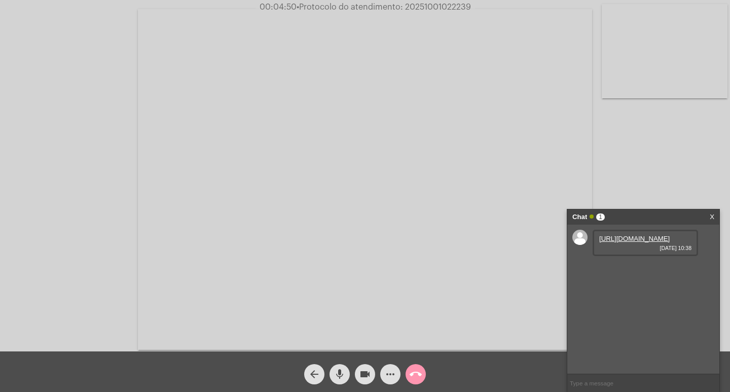
click at [619, 236] on link "[URL][DOMAIN_NAME]" at bounding box center [634, 239] width 70 height 8
click at [390, 379] on mat-icon "more_horiz" at bounding box center [390, 374] width 12 height 12
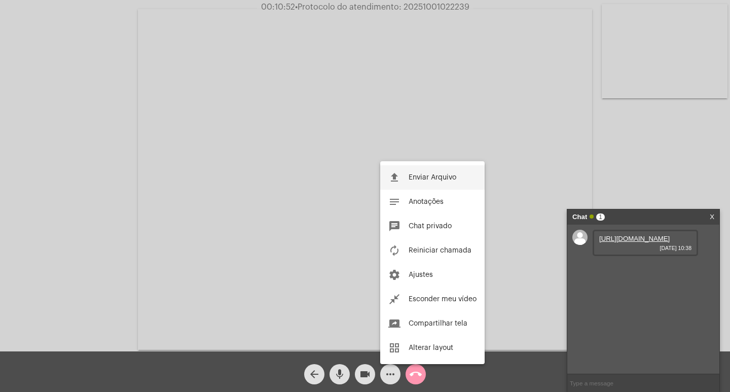
click at [407, 182] on button "file_upload Enviar Arquivo" at bounding box center [432, 177] width 104 height 24
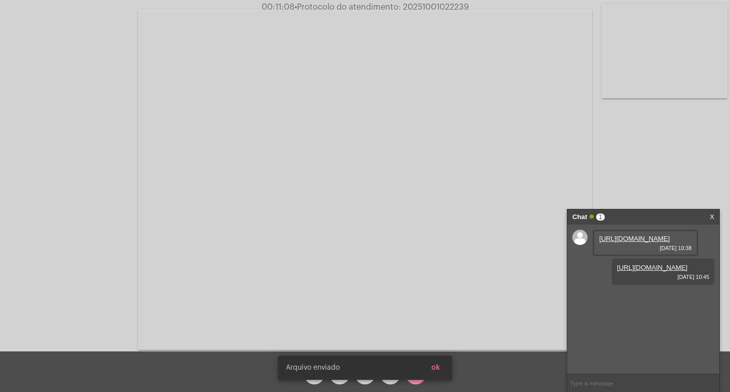
click at [436, 366] on span "ok" at bounding box center [435, 367] width 9 height 7
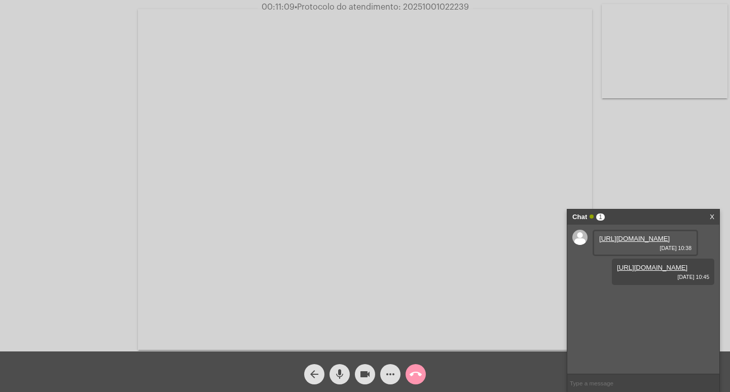
click at [395, 366] on span "more_horiz" at bounding box center [390, 374] width 12 height 20
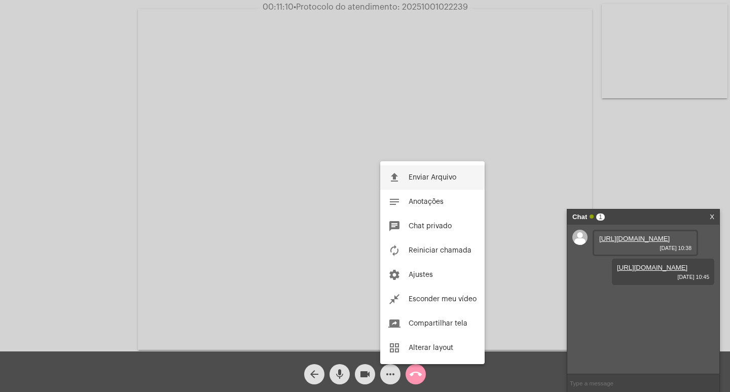
click at [417, 176] on span "Enviar Arquivo" at bounding box center [433, 177] width 48 height 7
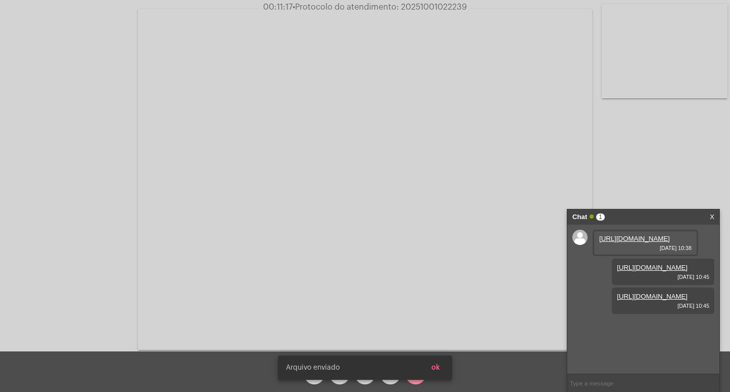
scroll to position [9, 0]
click at [632, 300] on link "[URL][DOMAIN_NAME]" at bounding box center [652, 297] width 70 height 8
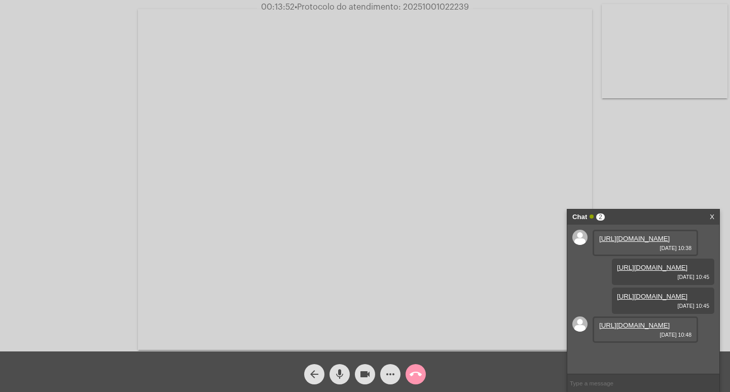
scroll to position [60, 0]
click at [641, 329] on link "[URL][DOMAIN_NAME]" at bounding box center [634, 325] width 70 height 8
click at [444, 2] on div "Acessando Câmera e Microfone..." at bounding box center [365, 175] width 730 height 351
click at [443, 10] on span "• Protocolo do atendimento: 20251001022239" at bounding box center [381, 7] width 174 height 8
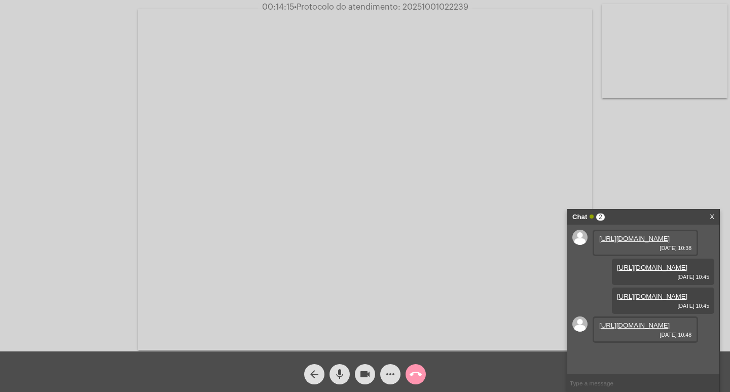
click at [443, 10] on span "• Protocolo do atendimento: 20251001022239" at bounding box center [381, 7] width 174 height 8
copy span "20251001022239"
click at [592, 376] on input "text" at bounding box center [643, 383] width 152 height 18
paste input "20251001022239"
type input "20251001022239"
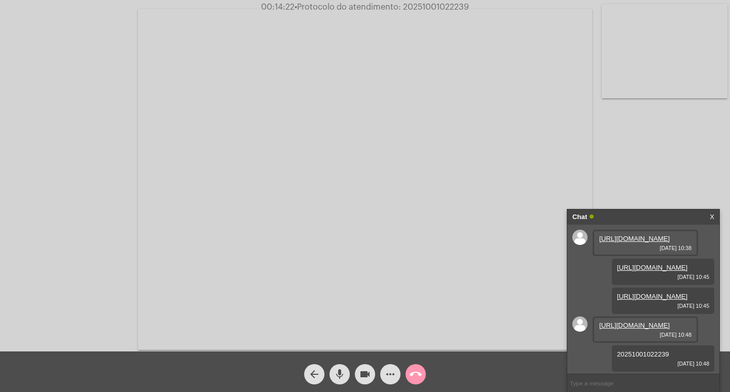
scroll to position [89, 0]
click at [628, 221] on div "Chat" at bounding box center [632, 216] width 121 height 15
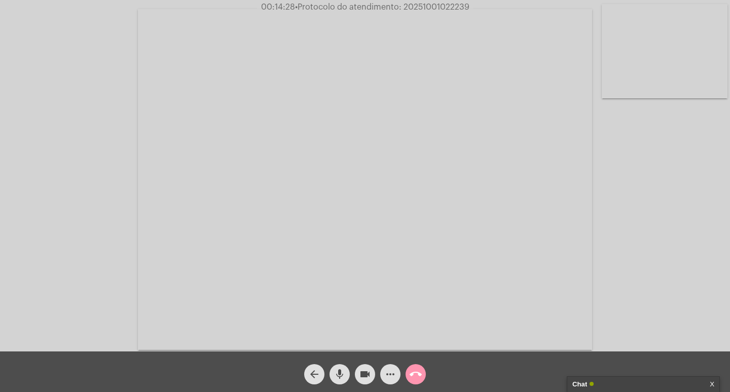
click at [364, 375] on mat-icon "videocam" at bounding box center [365, 374] width 12 height 12
click at [339, 370] on mat-icon "mic" at bounding box center [340, 374] width 12 height 12
click at [416, 370] on mat-icon "call_end" at bounding box center [416, 374] width 12 height 12
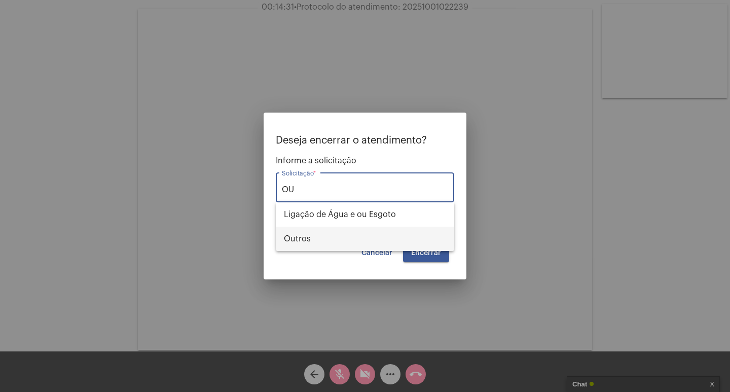
click at [417, 232] on span "Outros" at bounding box center [365, 239] width 162 height 24
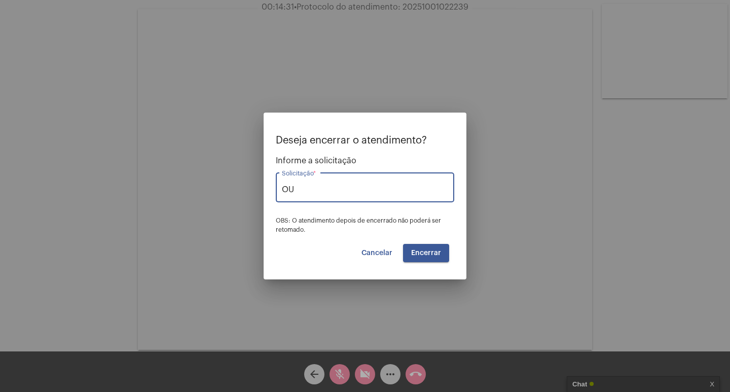
type input "Outros"
click at [435, 255] on span "Encerrar" at bounding box center [426, 252] width 30 height 7
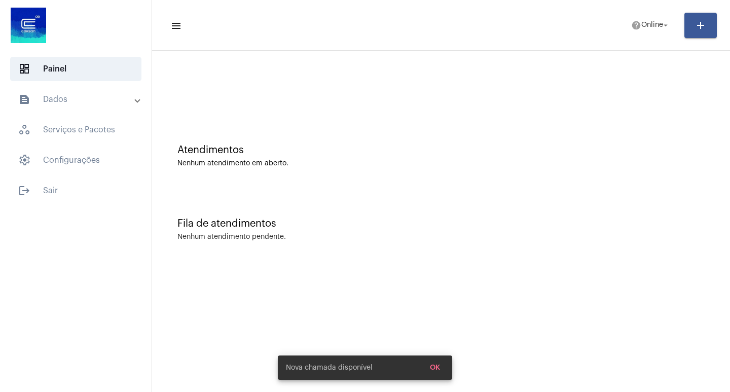
click at [97, 102] on mat-panel-title "text_snippet_outlined Dados" at bounding box center [76, 99] width 117 height 12
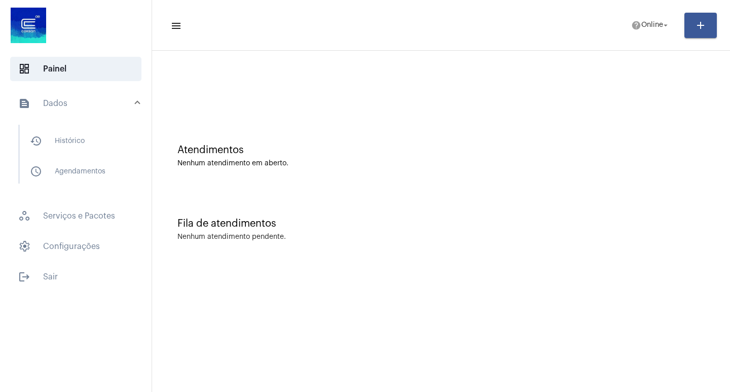
click at [130, 130] on mat-list "history_outlined Histórico schedule_outlined Agendamentos" at bounding box center [82, 154] width 127 height 59
click at [126, 132] on span "history_outlined Histórico" at bounding box center [75, 141] width 107 height 24
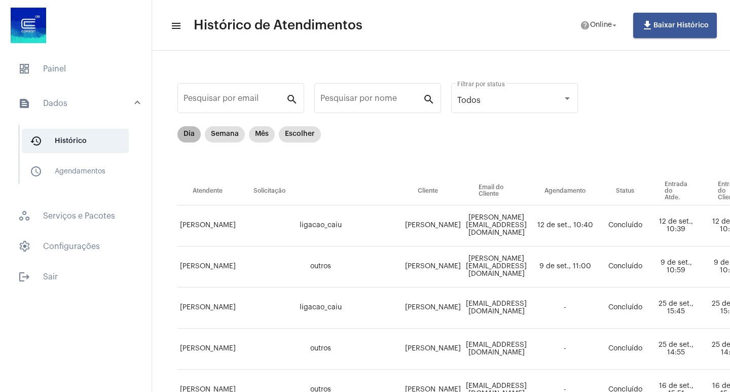
click at [187, 126] on mat-chip "Dia" at bounding box center [188, 134] width 23 height 16
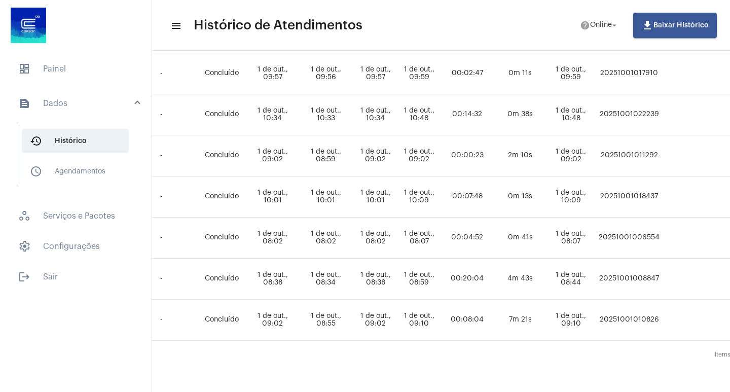
scroll to position [152, 368]
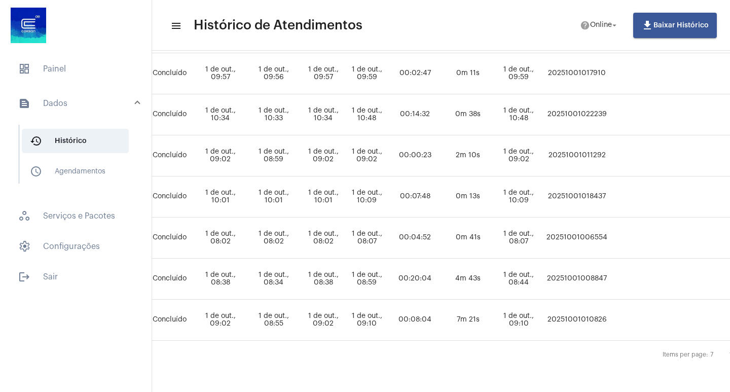
click at [610, 112] on td "20251001022239" at bounding box center [577, 114] width 66 height 41
copy td "20251001022239"
click at [55, 82] on mat-list "dashboard Painel text_snippet_outlined Dados history_outlined Histórico schedul…" at bounding box center [76, 171] width 152 height 236
click at [50, 64] on span "dashboard Painel" at bounding box center [75, 69] width 131 height 24
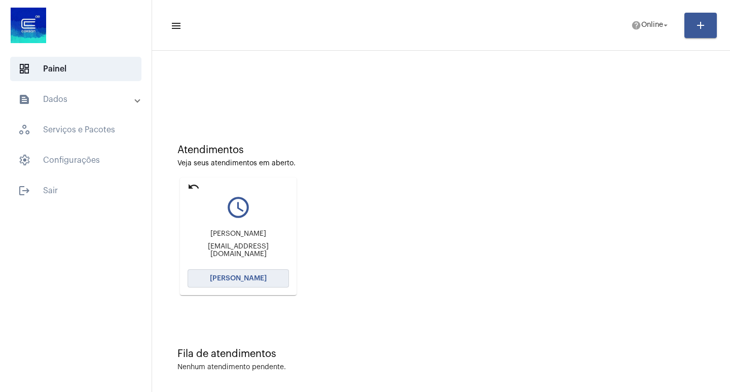
click at [261, 280] on span "[PERSON_NAME]" at bounding box center [238, 278] width 57 height 7
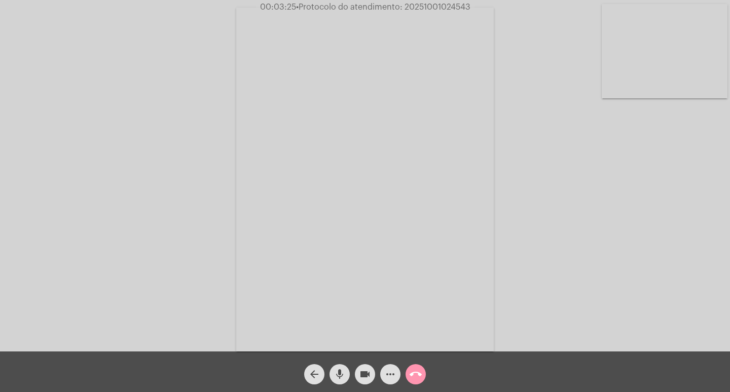
click at [365, 377] on mat-icon "videocam" at bounding box center [365, 374] width 12 height 12
click at [339, 370] on mat-icon "mic" at bounding box center [340, 374] width 12 height 12
click at [364, 377] on mat-icon "videocam_off" at bounding box center [365, 374] width 12 height 12
click at [343, 372] on mat-icon "mic_off" at bounding box center [340, 374] width 12 height 12
click at [340, 370] on mat-icon "mic" at bounding box center [340, 374] width 12 height 12
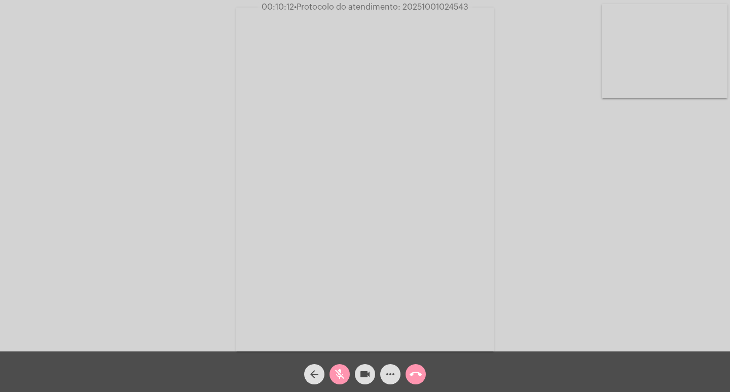
click at [372, 375] on button "videocam" at bounding box center [365, 374] width 20 height 20
click at [362, 366] on span "videocam_off" at bounding box center [365, 374] width 12 height 20
click at [341, 370] on mat-icon "mic_off" at bounding box center [340, 374] width 12 height 12
click at [374, 379] on button "videocam" at bounding box center [365, 374] width 20 height 20
click at [370, 369] on mat-icon "videocam_off" at bounding box center [365, 374] width 12 height 12
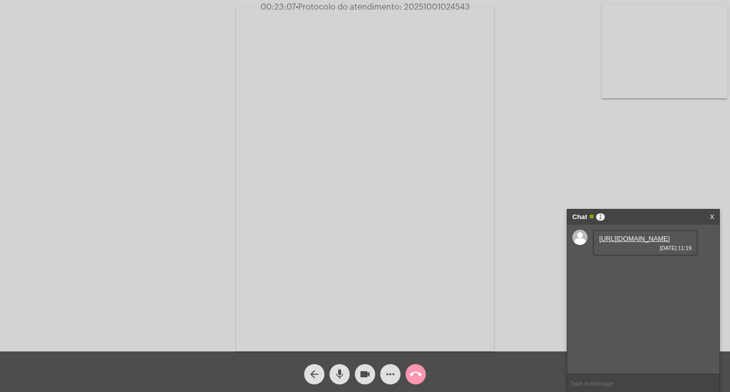
click at [659, 241] on div "[URL][DOMAIN_NAME] [DATE] 11:19" at bounding box center [645, 243] width 105 height 26
click at [646, 241] on link "[URL][DOMAIN_NAME]" at bounding box center [634, 239] width 70 height 8
click at [614, 271] on link "[URL][DOMAIN_NAME]" at bounding box center [634, 268] width 70 height 8
click at [660, 300] on link "[URL][DOMAIN_NAME]" at bounding box center [634, 297] width 70 height 8
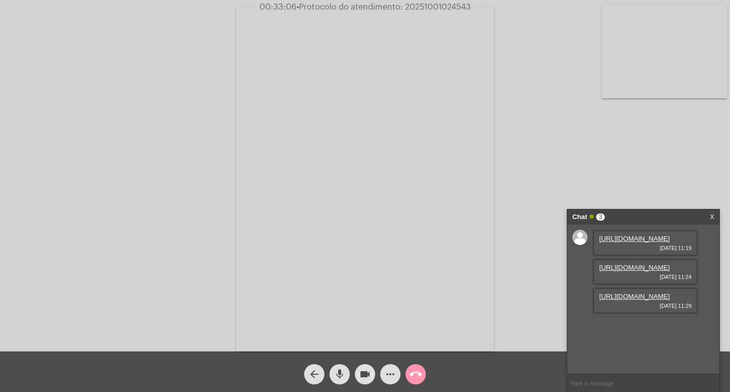
scroll to position [0, 0]
click at [429, 9] on span "• Protocolo do atendimento: 20251001024543" at bounding box center [383, 7] width 174 height 8
copy span "20251001024543"
click at [611, 386] on input "text" at bounding box center [643, 383] width 152 height 18
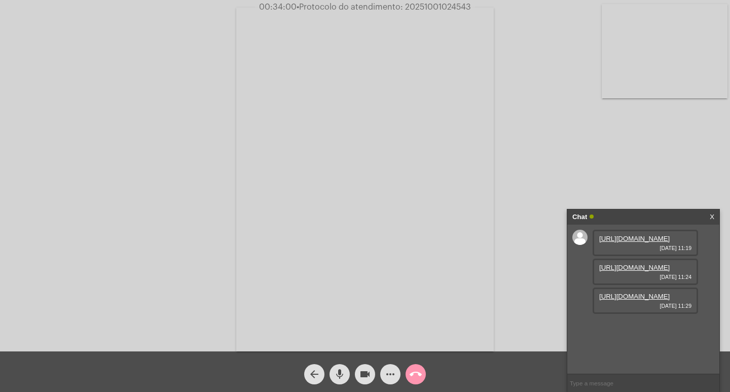
paste input "20251001024543"
type input "20251001024543"
click at [155, 48] on div "Acessando Câmera e Microfone..." at bounding box center [365, 178] width 728 height 351
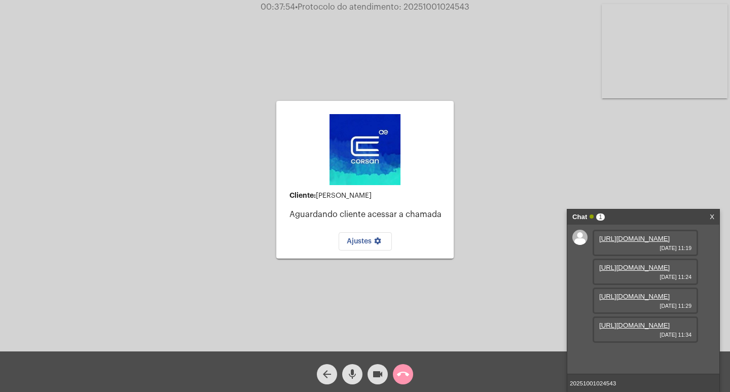
scroll to position [60, 0]
click at [622, 329] on link "[URL][DOMAIN_NAME]" at bounding box center [634, 325] width 70 height 8
click at [407, 376] on mat-icon "call_end" at bounding box center [403, 374] width 12 height 12
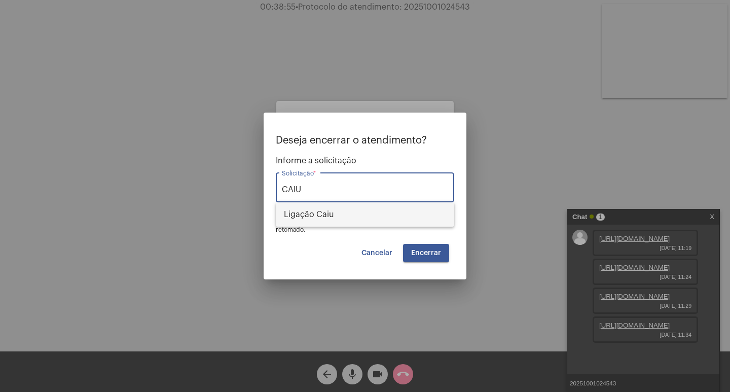
click at [299, 206] on span "Ligação Caiu" at bounding box center [365, 214] width 162 height 24
type input "Ligação Caiu"
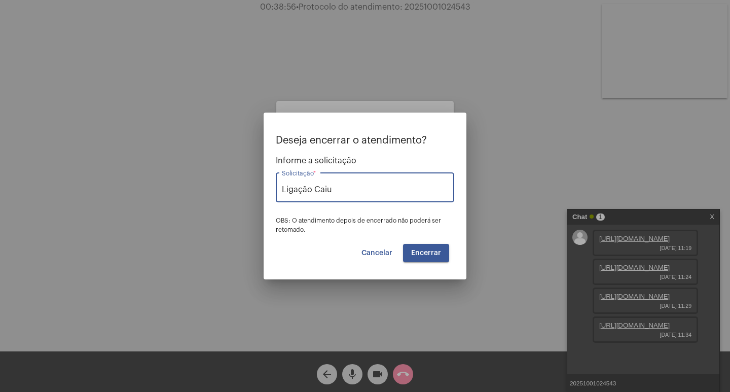
click at [413, 248] on button "Encerrar" at bounding box center [426, 253] width 46 height 18
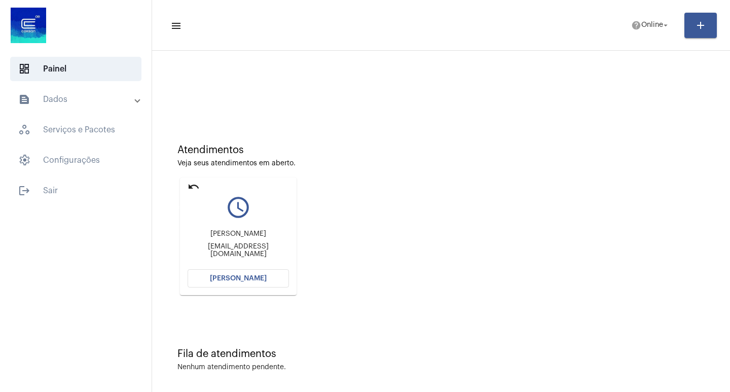
click at [192, 187] on mat-icon "undo" at bounding box center [194, 186] width 12 height 12
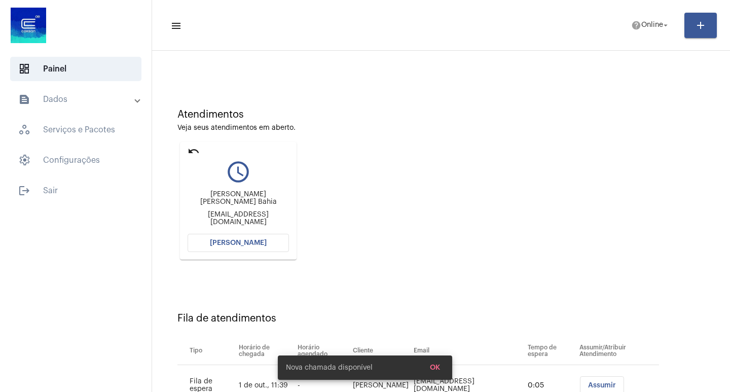
scroll to position [77, 0]
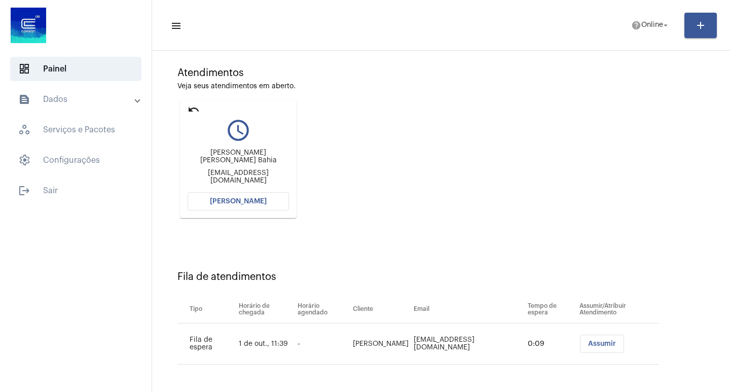
click at [195, 104] on mat-icon "undo" at bounding box center [194, 109] width 12 height 12
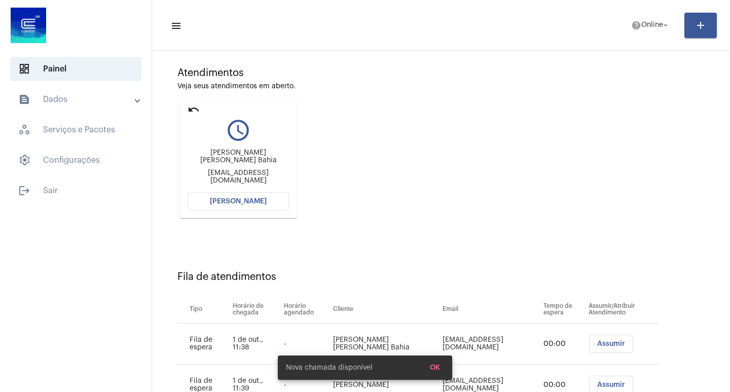
scroll to position [0, 0]
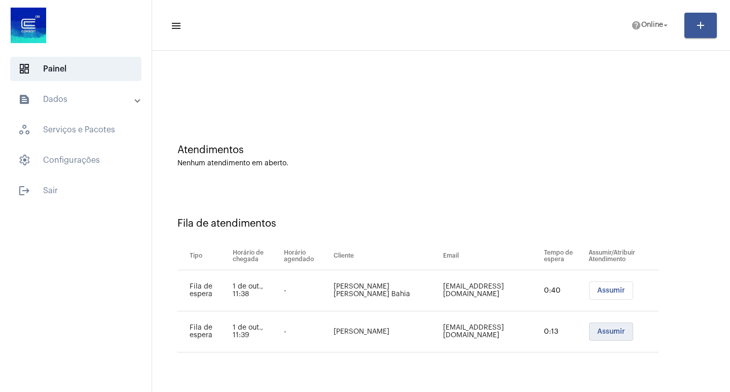
click at [597, 335] on span "Assumir" at bounding box center [611, 331] width 28 height 7
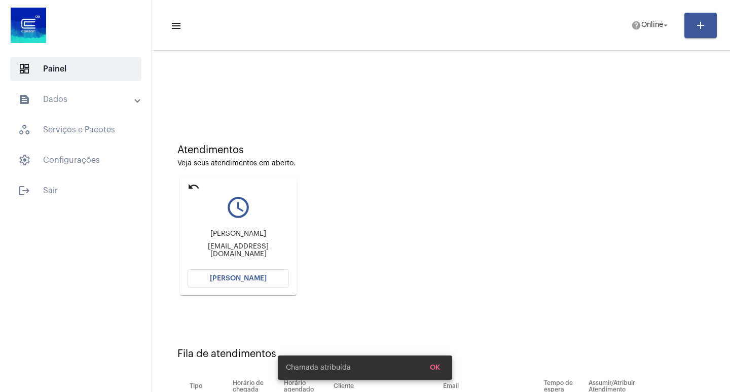
click at [270, 278] on button "[PERSON_NAME]" at bounding box center [238, 278] width 101 height 18
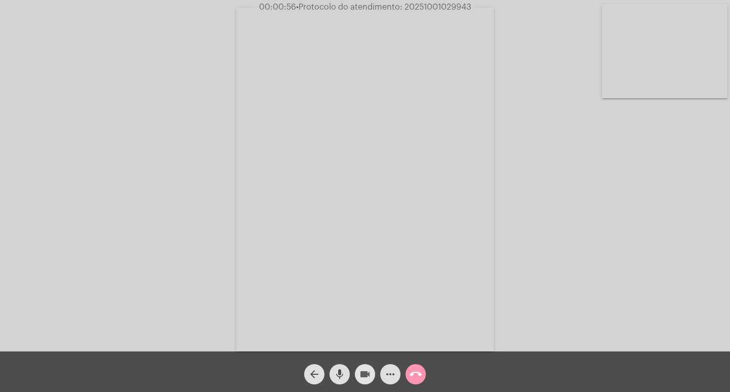
click at [360, 371] on mat-icon "videocam" at bounding box center [365, 374] width 12 height 12
click at [340, 371] on mat-icon "mic" at bounding box center [340, 374] width 12 height 12
click at [329, 362] on div "arrow_back mic_off videocam_off more_horiz call_end" at bounding box center [365, 371] width 730 height 41
click at [355, 373] on button "videocam_off" at bounding box center [365, 374] width 20 height 20
click at [339, 379] on mat-icon "mic_off" at bounding box center [340, 374] width 12 height 12
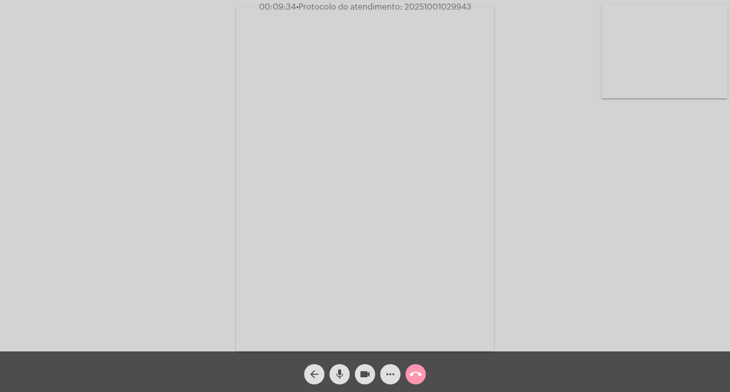
click at [417, 8] on span "• Protocolo do atendimento: 20251001029943" at bounding box center [383, 7] width 175 height 8
copy span "20251001029943"
click at [392, 367] on span "more_horiz" at bounding box center [390, 374] width 12 height 20
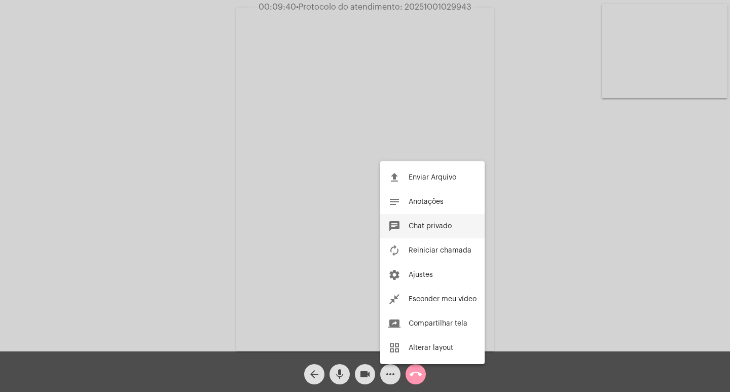
click at [420, 220] on button "chat Chat privado" at bounding box center [432, 226] width 104 height 24
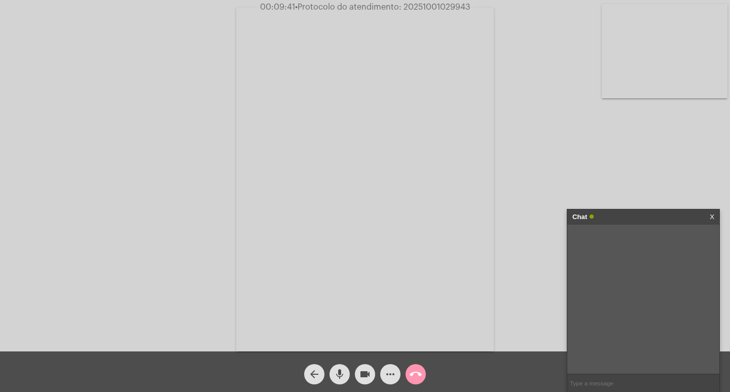
click at [653, 376] on input "text" at bounding box center [643, 383] width 152 height 18
paste input "20251001029943"
type input "20251001029943"
click at [207, 263] on div "Acessando Câmera e Microfone..." at bounding box center [365, 178] width 728 height 351
click at [631, 381] on input "20251001029943" at bounding box center [643, 383] width 152 height 18
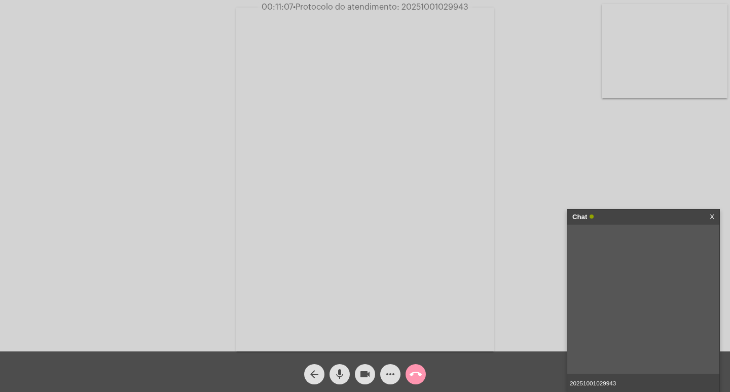
click at [638, 383] on input "20251001029943" at bounding box center [643, 383] width 152 height 18
click at [623, 388] on input "20251001029943" at bounding box center [643, 383] width 152 height 18
click at [633, 211] on div "Chat" at bounding box center [632, 216] width 121 height 15
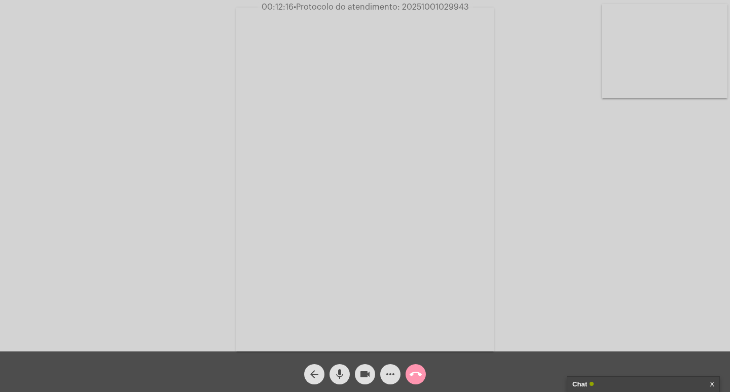
click at [368, 369] on mat-icon "videocam" at bounding box center [365, 374] width 12 height 12
click at [336, 372] on mat-icon "mic" at bounding box center [340, 374] width 12 height 12
click at [419, 373] on mat-icon "call_end" at bounding box center [416, 374] width 12 height 12
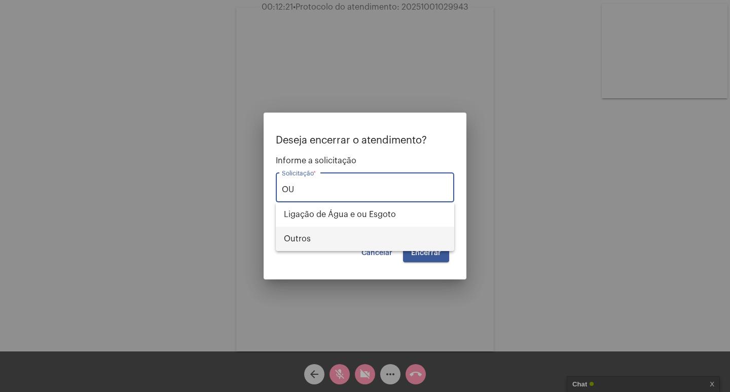
click at [326, 236] on span "Outros" at bounding box center [365, 239] width 162 height 24
type input "Outros"
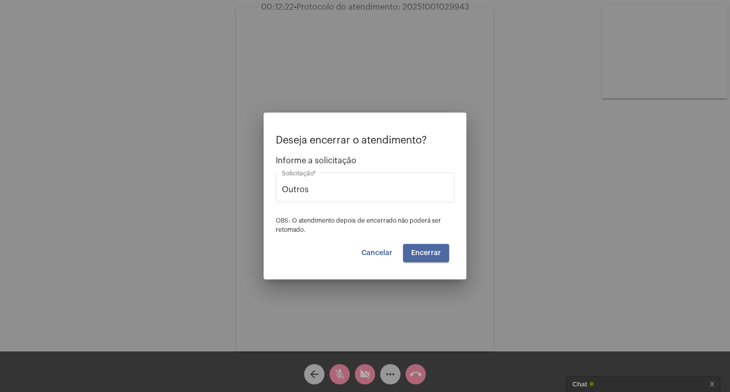
click at [440, 248] on button "Encerrar" at bounding box center [426, 253] width 46 height 18
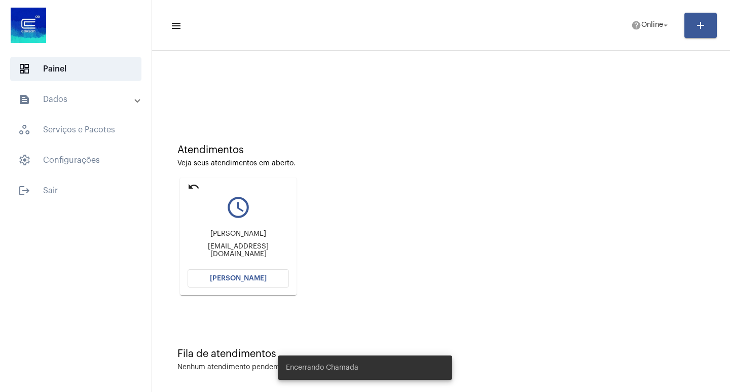
click at [245, 279] on span "[PERSON_NAME]" at bounding box center [238, 278] width 57 height 7
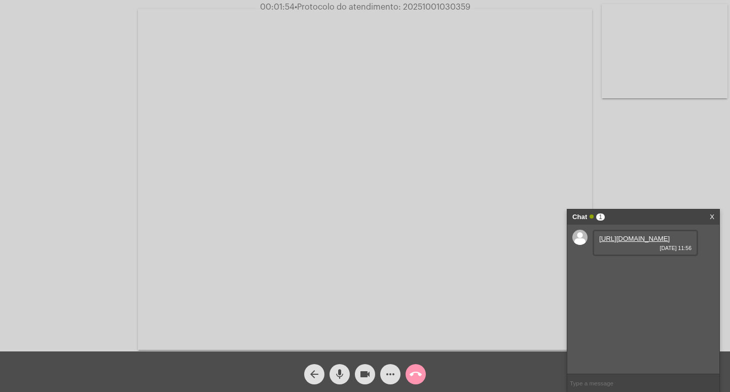
click at [627, 242] on link "[URL][DOMAIN_NAME]" at bounding box center [634, 239] width 70 height 8
click at [633, 242] on link "[URL][DOMAIN_NAME]" at bounding box center [634, 239] width 70 height 8
click at [664, 271] on link "[URL][DOMAIN_NAME]" at bounding box center [634, 268] width 70 height 8
click at [643, 300] on link "[URL][DOMAIN_NAME]" at bounding box center [634, 297] width 70 height 8
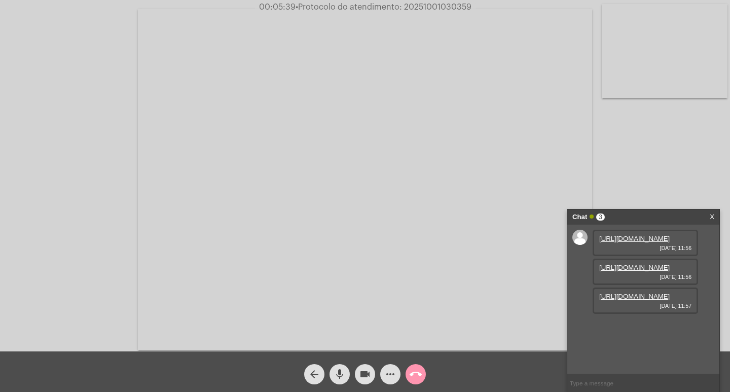
click at [433, 3] on span "• Protocolo do atendimento: 20251001030359" at bounding box center [384, 7] width 176 height 8
copy span "20251001030359"
click at [619, 382] on input "text" at bounding box center [643, 383] width 152 height 18
paste input "20251001030359"
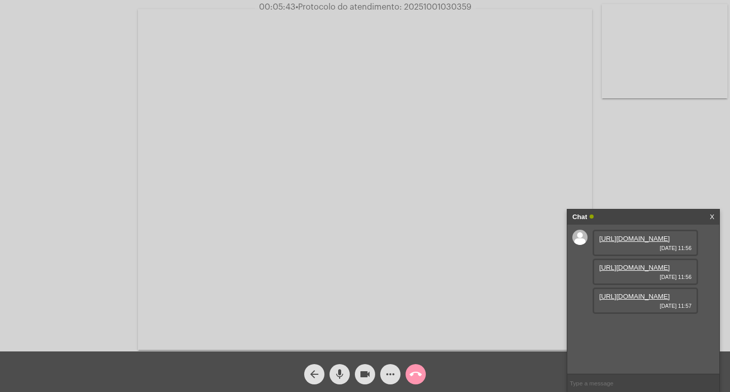
type input "20251001030359"
click at [605, 217] on div "Chat" at bounding box center [632, 216] width 121 height 15
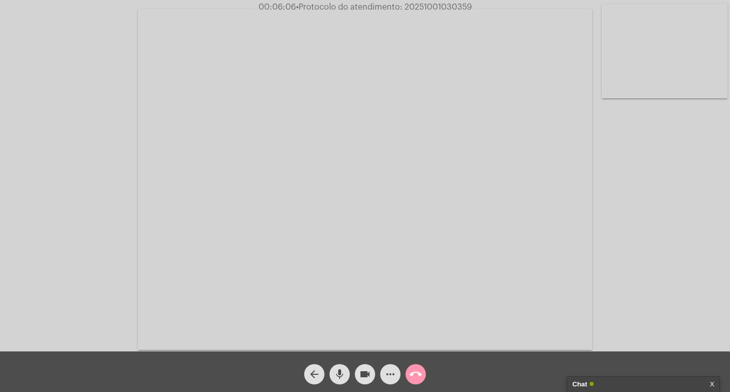
click at [367, 371] on mat-icon "videocam" at bounding box center [365, 374] width 12 height 12
click at [336, 366] on span "mic" at bounding box center [340, 374] width 12 height 20
click at [418, 374] on mat-icon "call_end" at bounding box center [416, 374] width 12 height 12
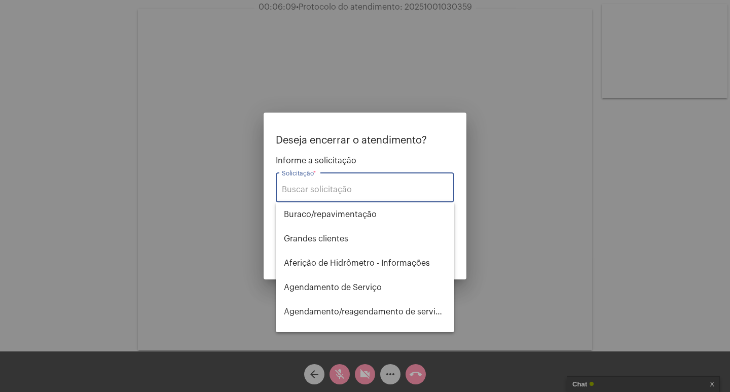
type input "t"
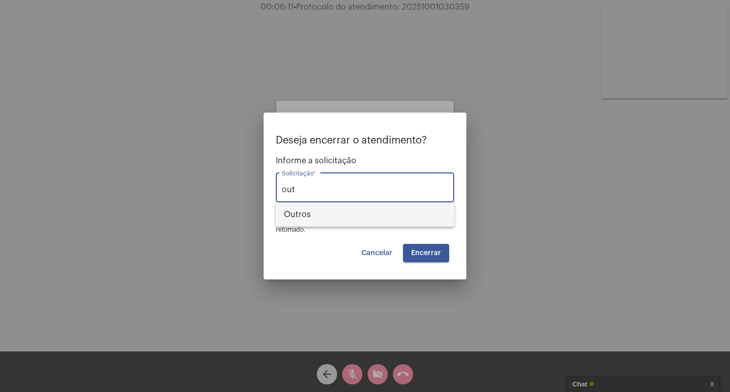
click at [382, 215] on span "Outros" at bounding box center [365, 214] width 162 height 24
type input "Outros"
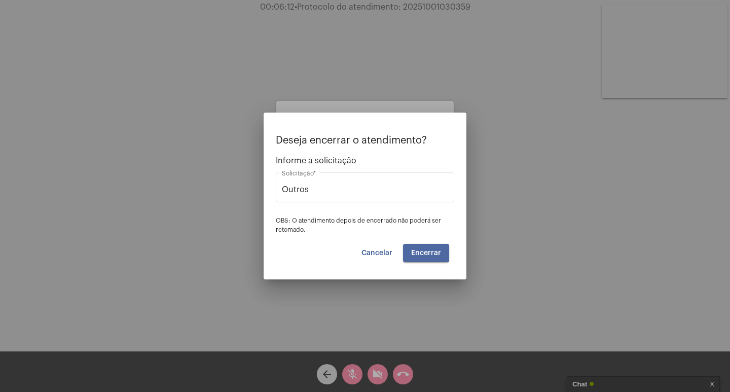
click at [416, 250] on span "Encerrar" at bounding box center [426, 252] width 30 height 7
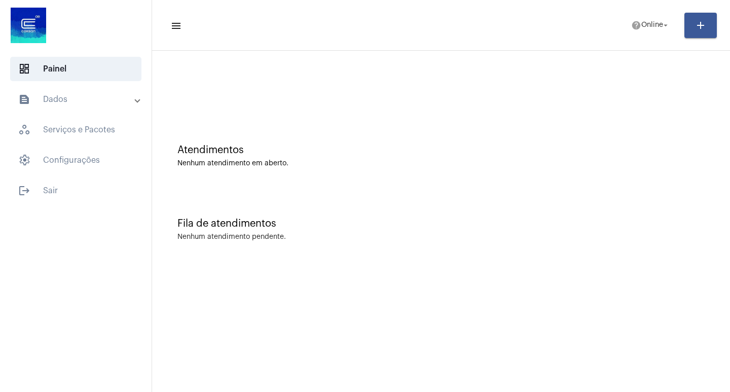
click at [42, 107] on mat-expansion-panel-header "text_snippet_outlined Dados" at bounding box center [79, 99] width 146 height 24
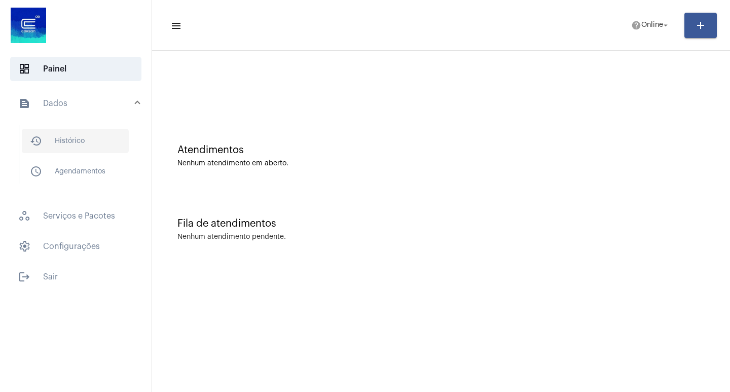
click at [61, 135] on span "history_outlined Histórico" at bounding box center [75, 141] width 107 height 24
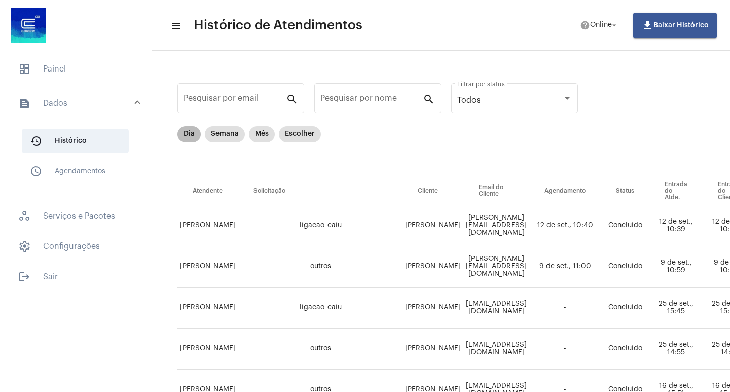
click at [196, 128] on mat-chip "Dia" at bounding box center [188, 134] width 23 height 16
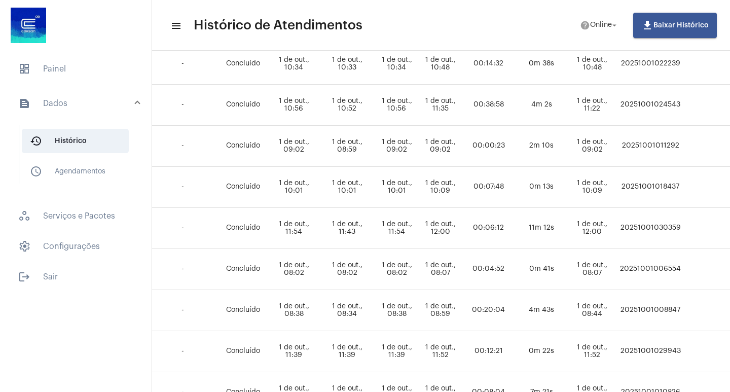
scroll to position [203, 360]
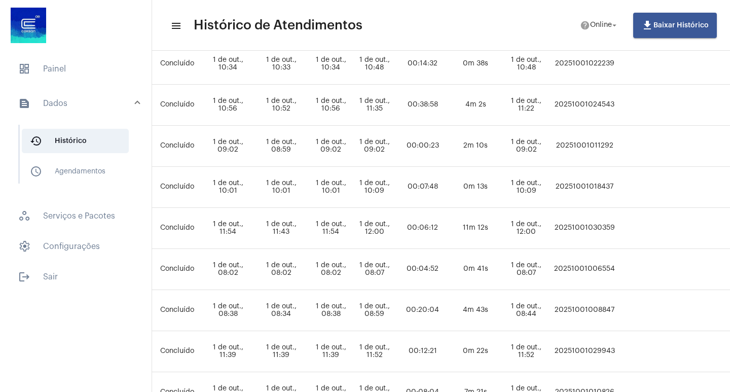
click at [592, 221] on td "20251001030359" at bounding box center [585, 228] width 66 height 41
copy td "20251001030359"
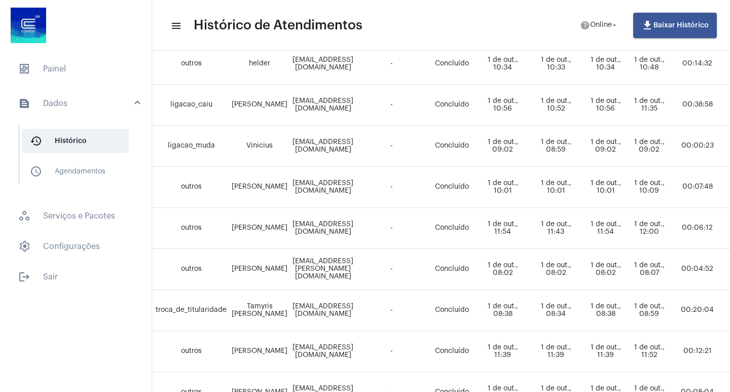
scroll to position [203, 47]
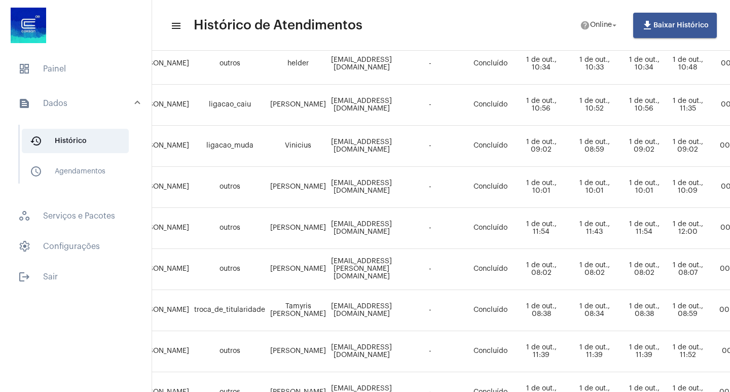
click at [127, 56] on mat-list "dashboard Painel text_snippet_outlined Dados history_outlined Histórico schedul…" at bounding box center [76, 171] width 152 height 236
click at [118, 74] on span "dashboard Painel" at bounding box center [75, 69] width 131 height 24
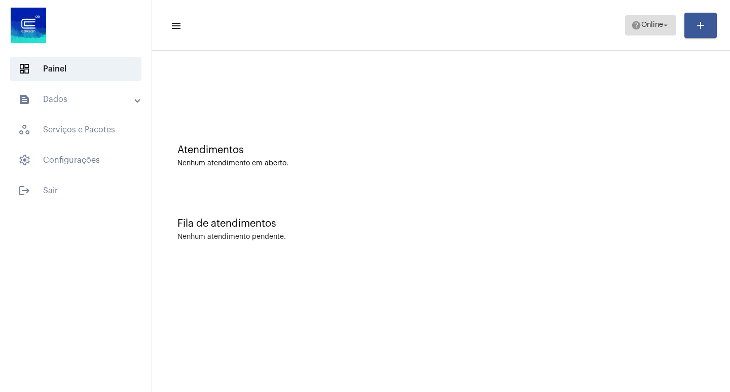
click at [641, 23] on span "Online" at bounding box center [652, 25] width 22 height 7
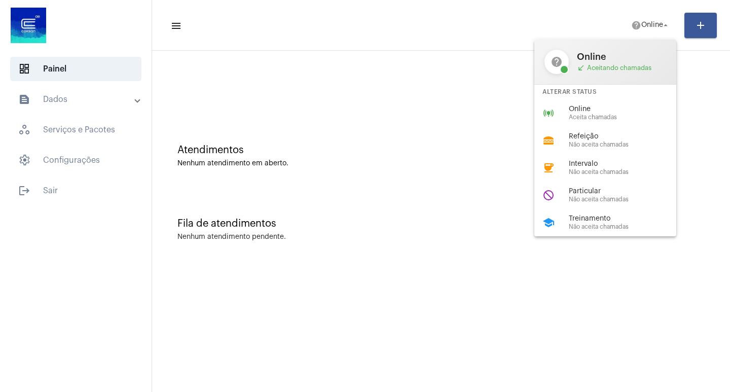
drag, startPoint x: 620, startPoint y: 185, endPoint x: 513, endPoint y: 101, distance: 136.1
click at [617, 185] on div "do_not_disturb Particular Não aceita chamadas" at bounding box center [613, 194] width 158 height 27
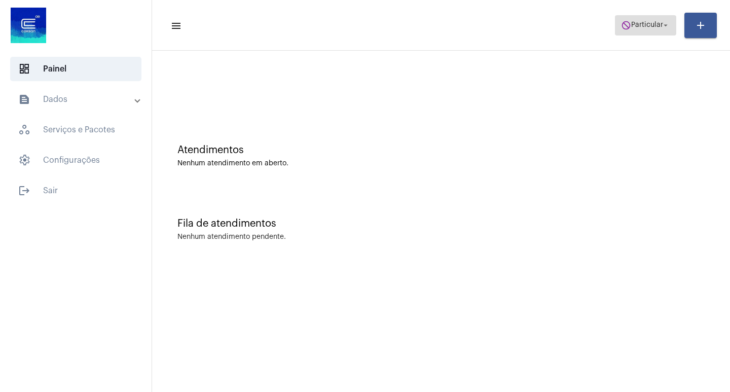
click at [621, 25] on mat-icon "do_not_disturb" at bounding box center [626, 25] width 10 height 10
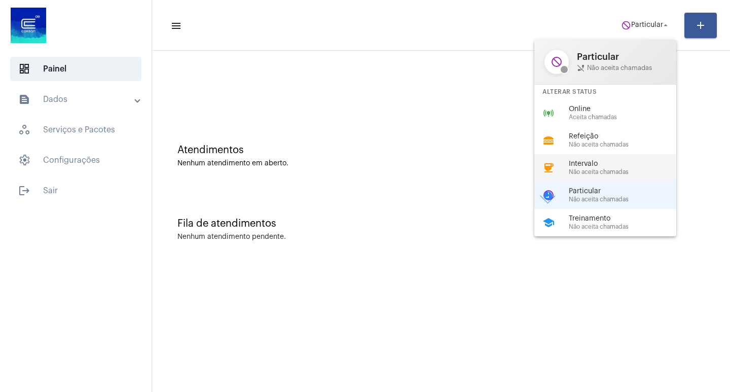
click at [606, 164] on span "Intervalo" at bounding box center [627, 164] width 116 height 8
